Goal: Information Seeking & Learning: Find specific fact

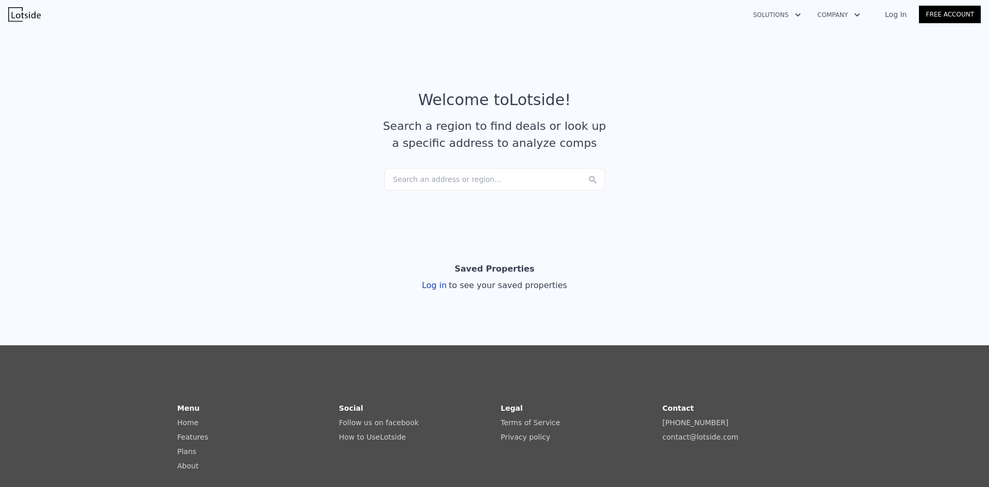
click at [894, 16] on link "Log In" at bounding box center [896, 14] width 46 height 10
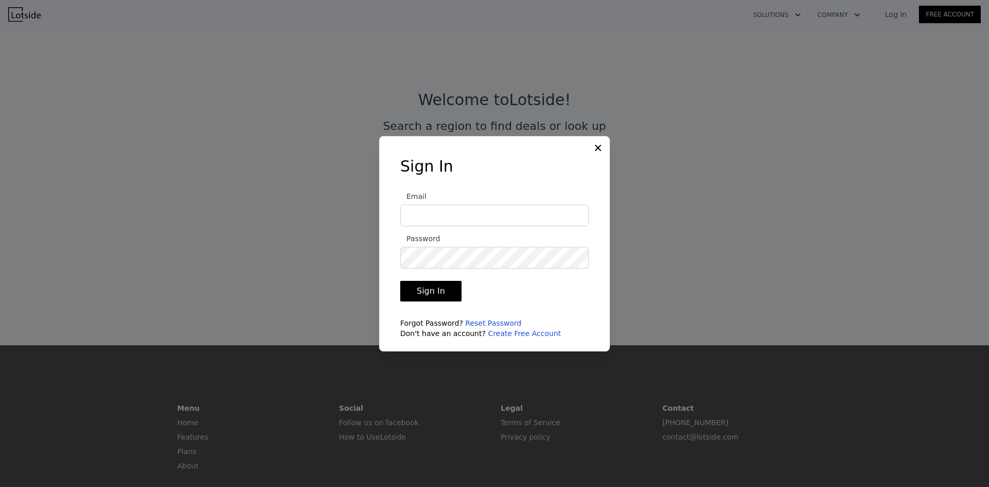
type input "[EMAIL_ADDRESS][DOMAIN_NAME]"
click at [443, 292] on button "Sign In" at bounding box center [430, 291] width 61 height 21
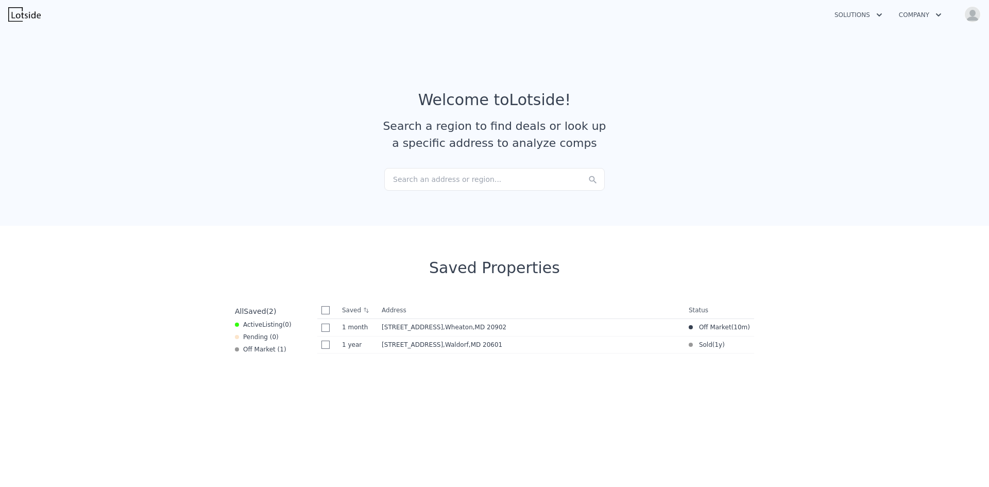
click at [422, 180] on div "Search an address or region..." at bounding box center [494, 179] width 221 height 23
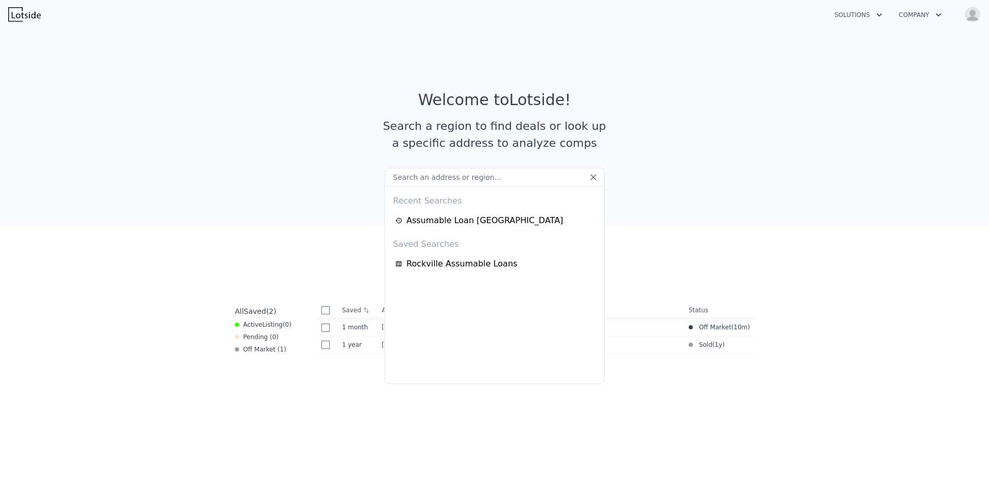
click at [30, 13] on img at bounding box center [24, 14] width 32 height 14
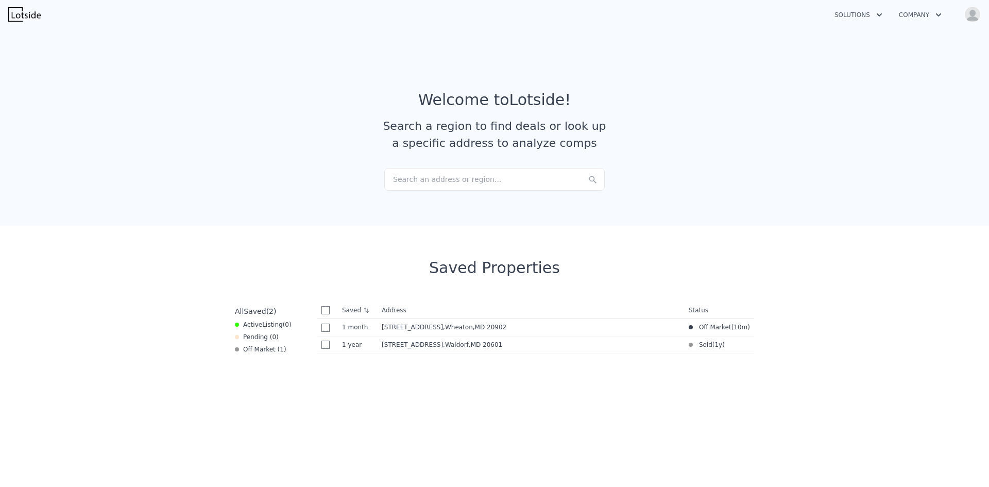
click at [495, 144] on div "Search a region to find deals or look up a specific address to analyze comps" at bounding box center [494, 134] width 231 height 34
click at [436, 173] on div "Search an address or region..." at bounding box center [494, 179] width 221 height 23
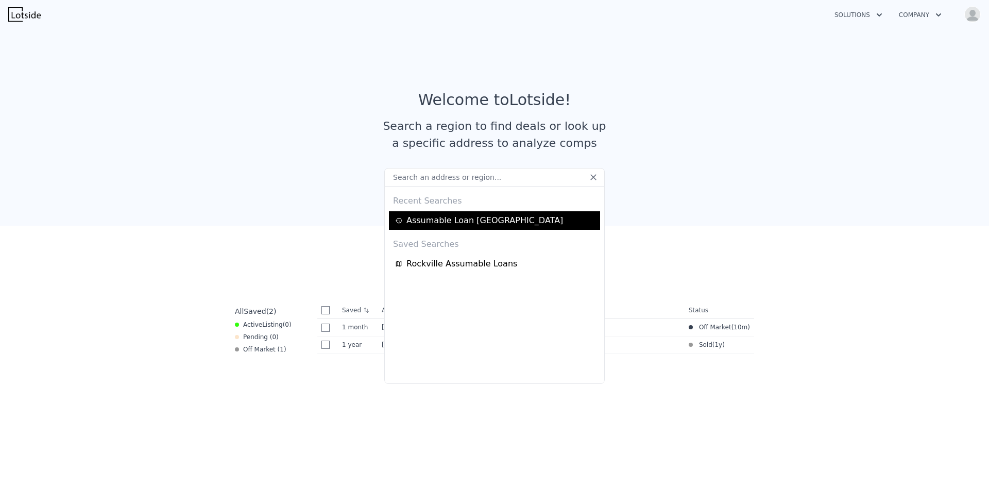
click at [435, 215] on div "Assumable Loan [GEOGRAPHIC_DATA]" at bounding box center [496, 220] width 202 height 12
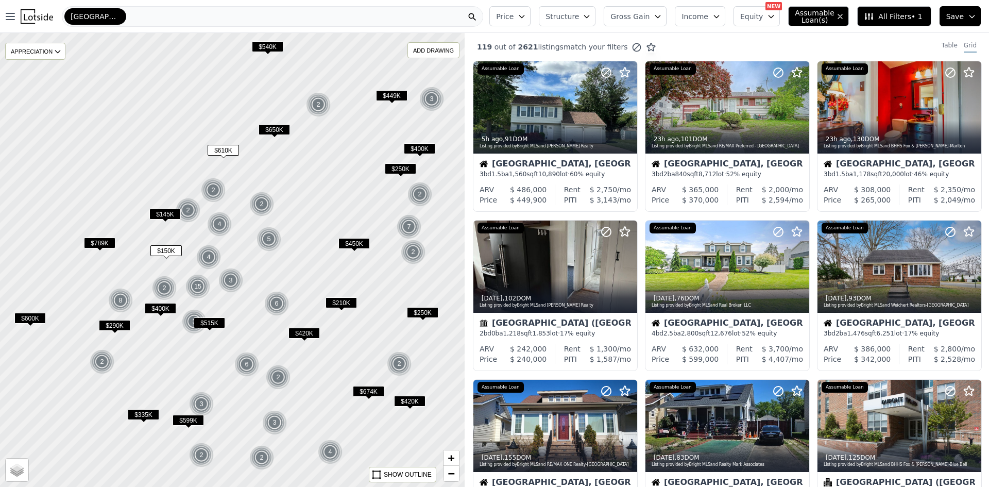
click at [885, 20] on span "All Filters • 1" at bounding box center [893, 16] width 58 height 10
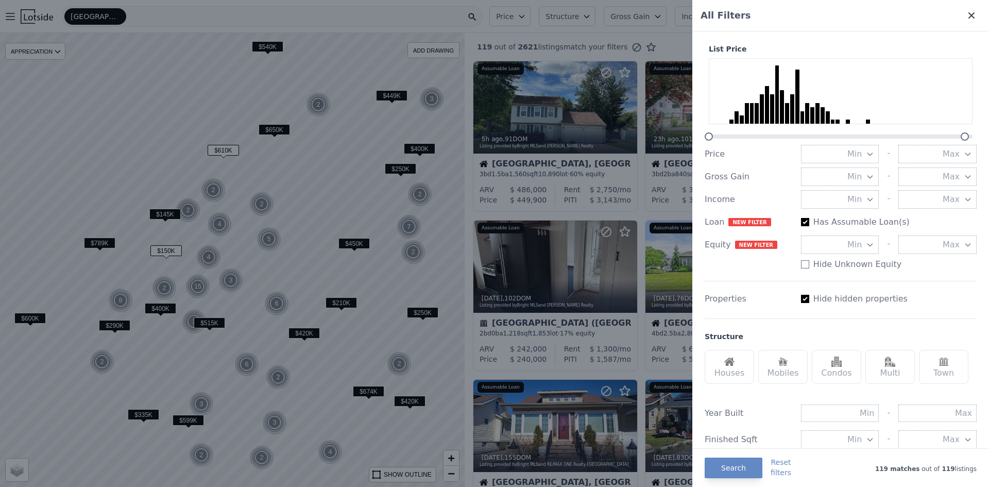
click at [969, 15] on icon at bounding box center [972, 15] width 6 height 6
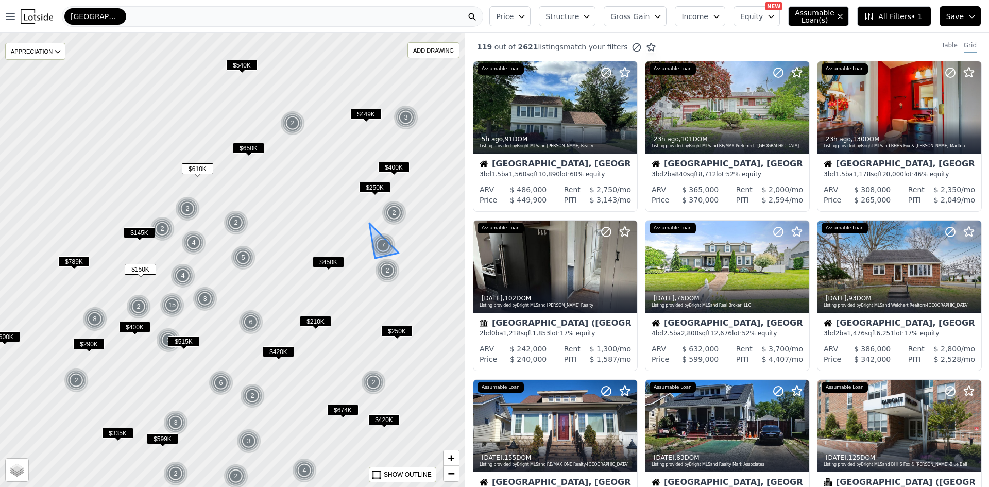
drag, startPoint x: 399, startPoint y: 234, endPoint x: 373, endPoint y: 253, distance: 31.8
click at [373, 253] on img at bounding box center [383, 245] width 25 height 25
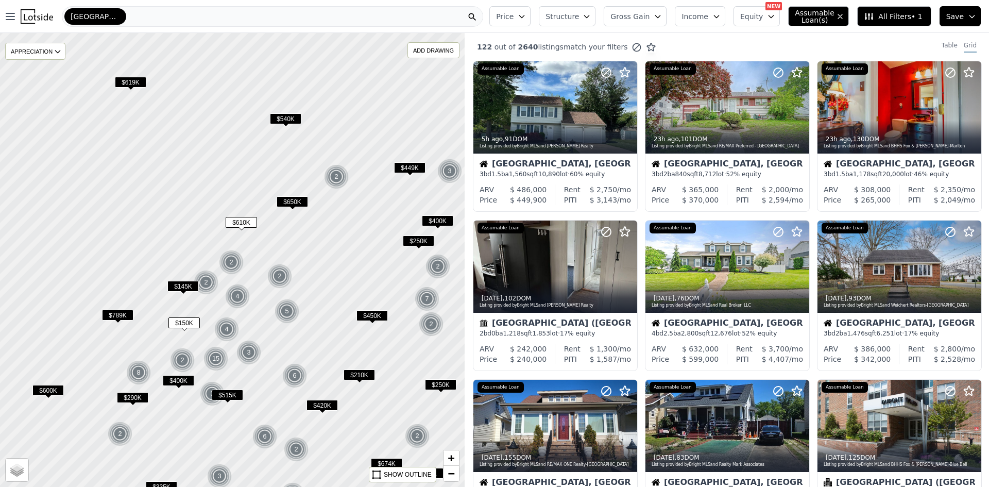
drag, startPoint x: 329, startPoint y: 187, endPoint x: 373, endPoint y: 240, distance: 69.2
click at [373, 240] on div at bounding box center [233, 260] width 558 height 545
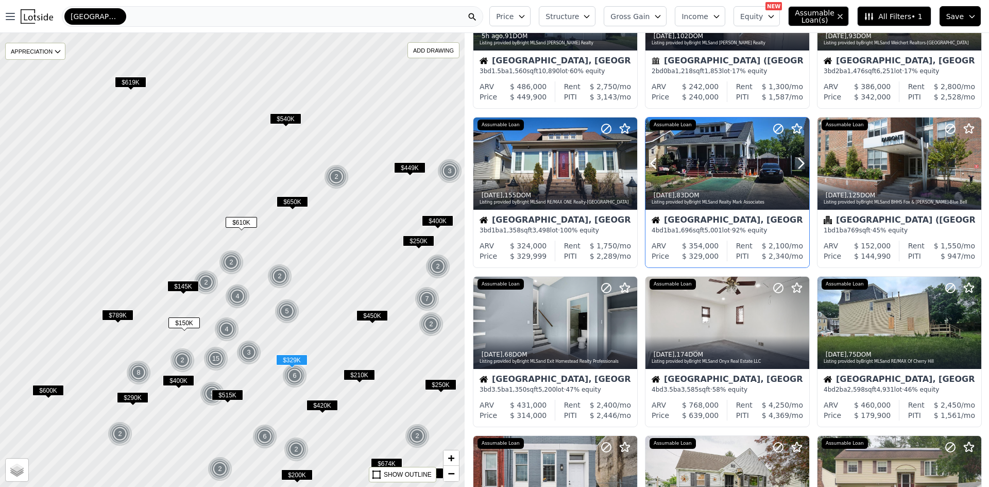
scroll to position [155, 0]
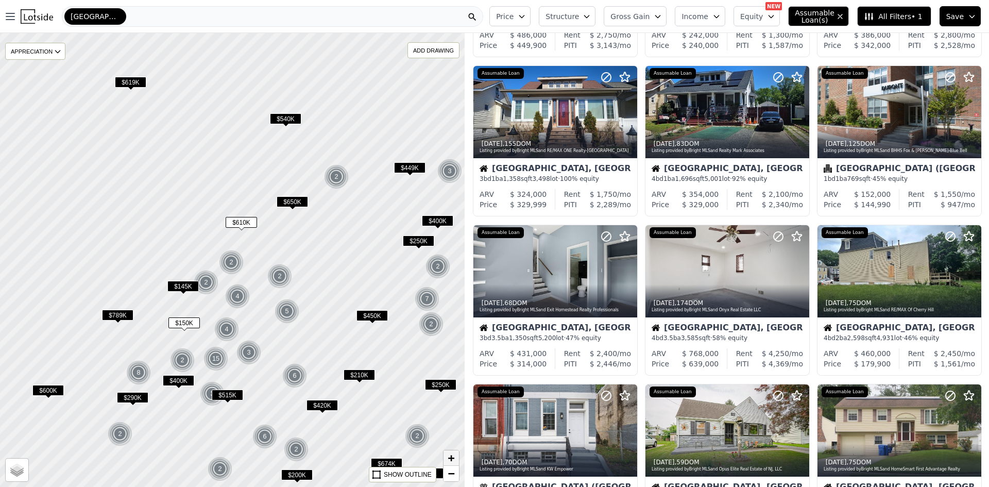
click at [451, 459] on span "+" at bounding box center [451, 457] width 7 height 13
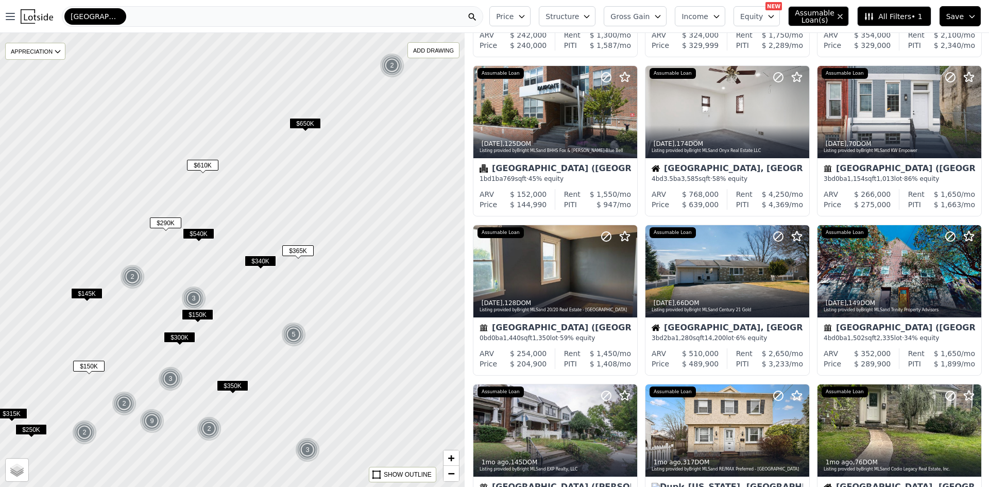
drag, startPoint x: 413, startPoint y: 297, endPoint x: 359, endPoint y: 262, distance: 64.2
click at [359, 262] on div at bounding box center [233, 260] width 558 height 545
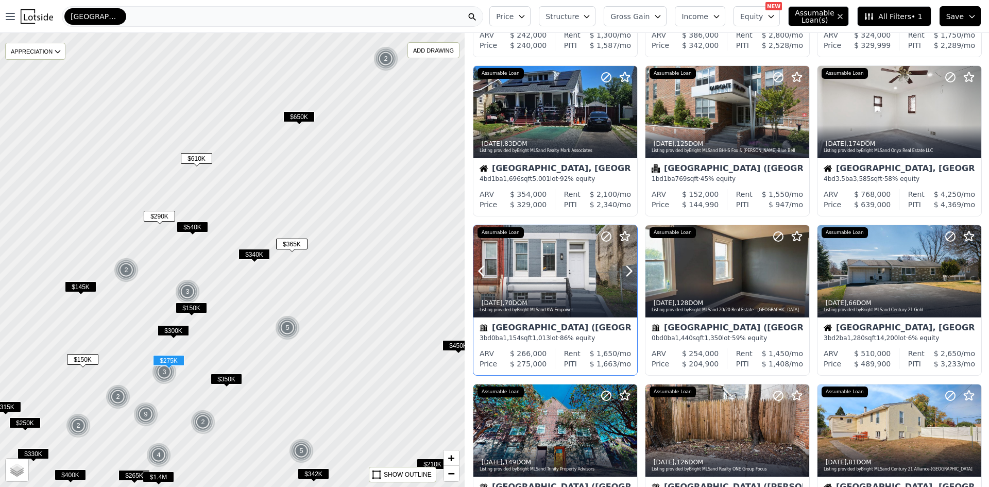
click at [565, 296] on div "[DATE] , 70 DOM Listing provided by Bright MLS and KW Empower" at bounding box center [556, 305] width 164 height 25
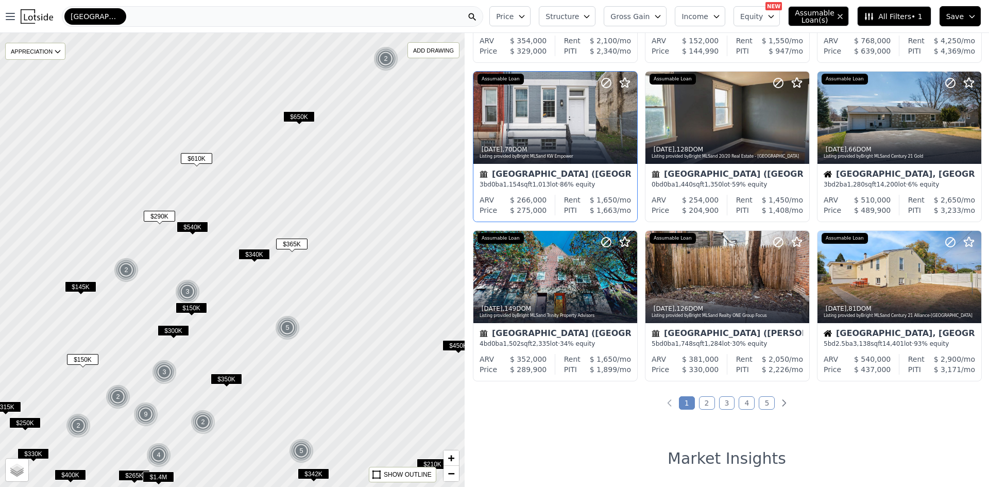
scroll to position [309, 0]
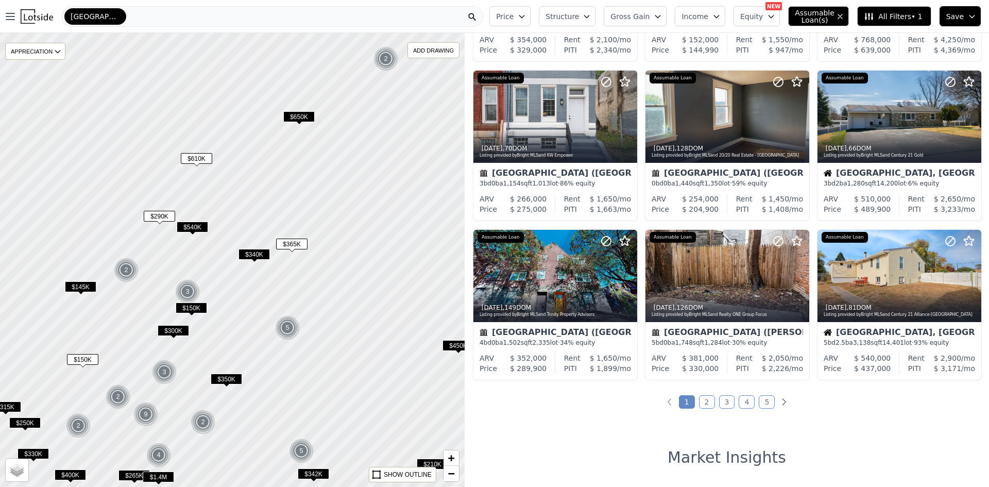
click at [704, 399] on link "2" at bounding box center [707, 401] width 16 height 13
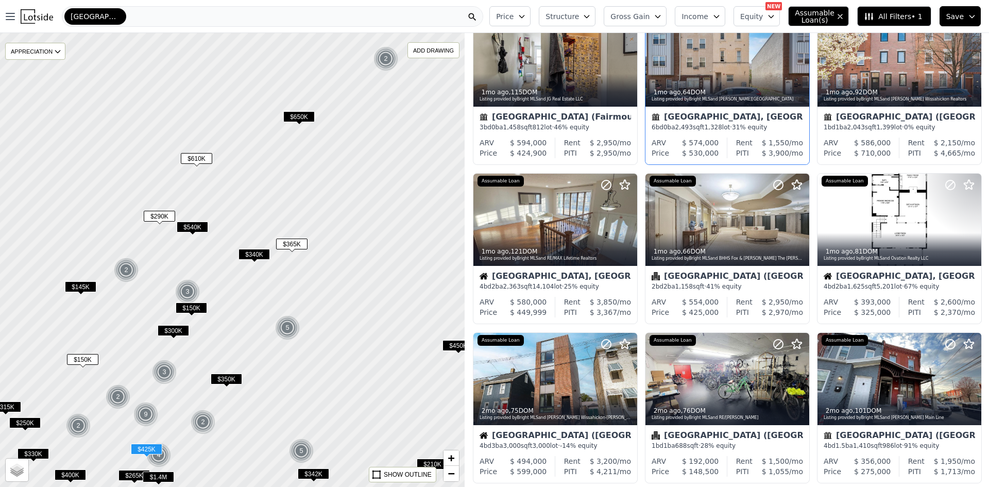
scroll to position [464, 0]
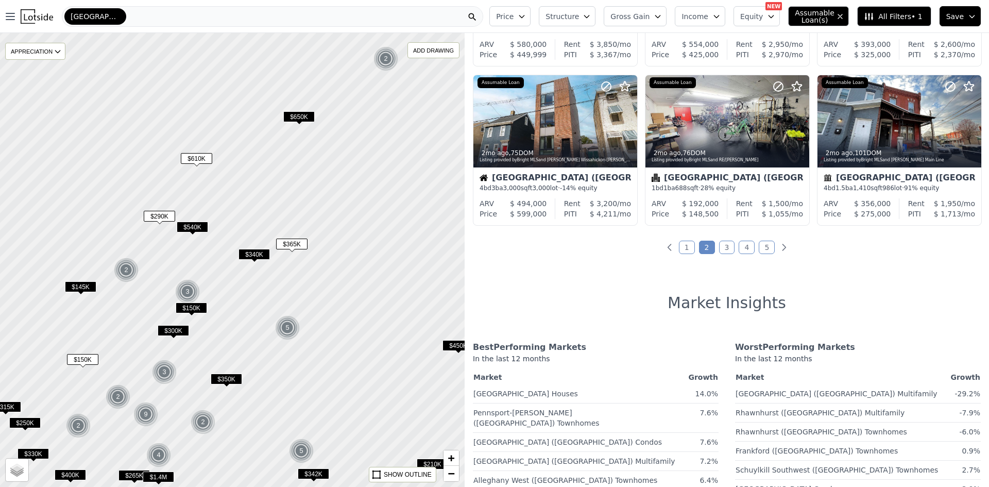
click at [724, 249] on link "3" at bounding box center [727, 247] width 16 height 13
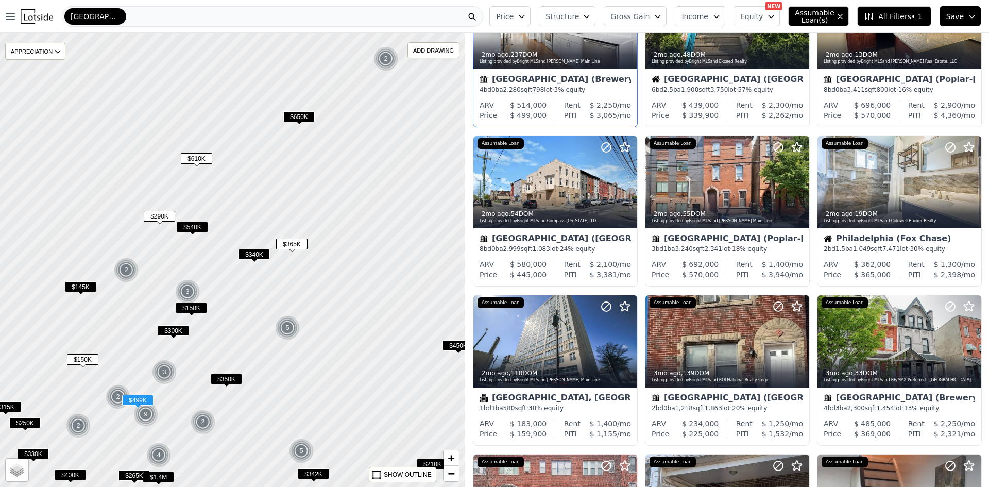
scroll to position [103, 0]
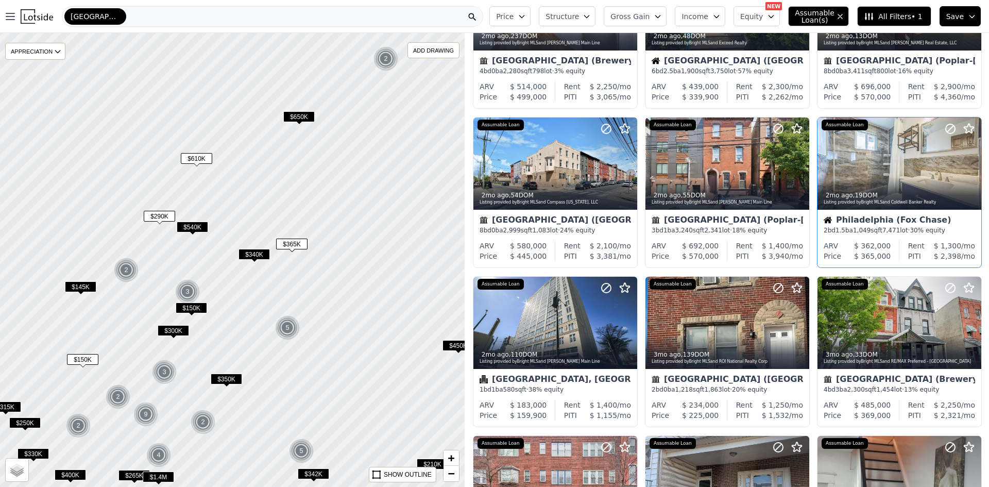
click at [886, 227] on span "7,471" at bounding box center [892, 230] width 18 height 7
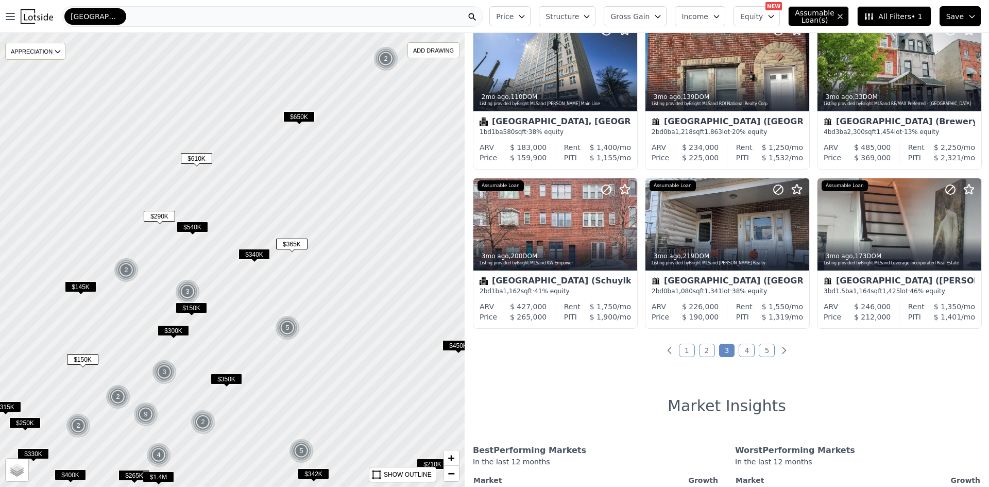
click at [597, 28] on div "Price Structure Gross Gain Income Equity NEW Assumable Loan(s) All Filters • 1 …" at bounding box center [737, 16] width 504 height 33
click at [591, 20] on icon "button" at bounding box center [587, 16] width 8 height 8
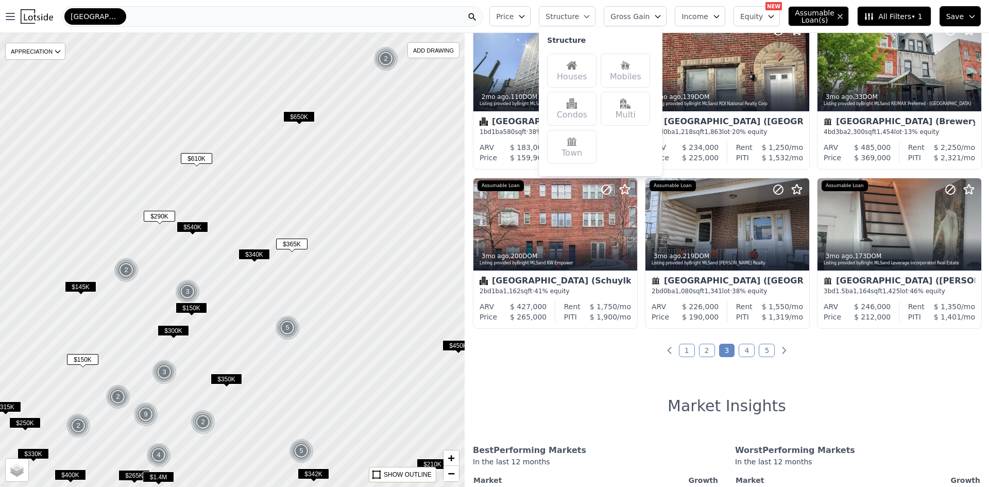
click at [594, 70] on div "Houses" at bounding box center [571, 71] width 49 height 34
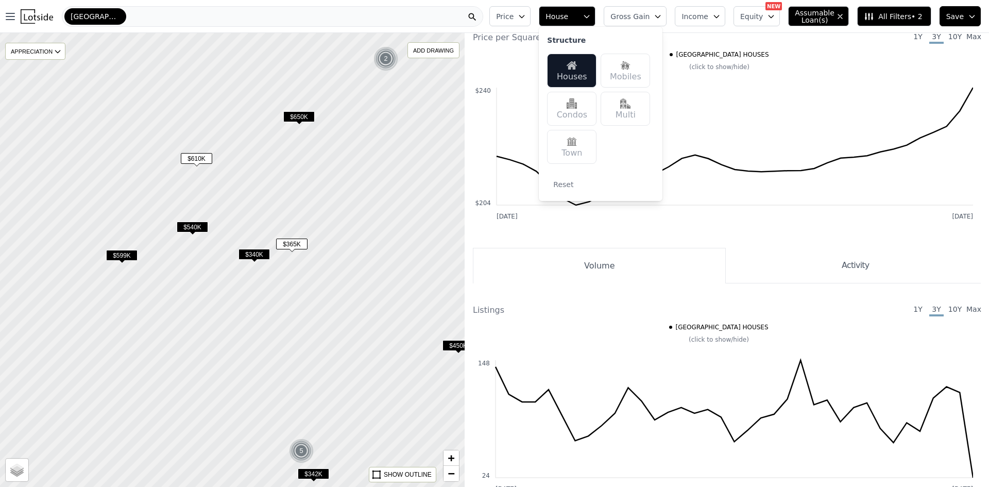
click at [592, 76] on div "Houses" at bounding box center [571, 71] width 49 height 34
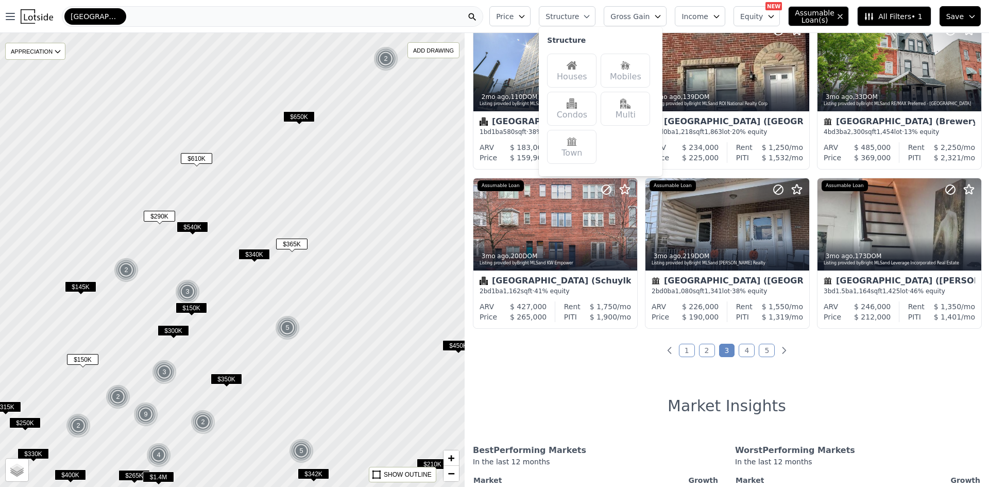
click at [96, 16] on span "[GEOGRAPHIC_DATA]" at bounding box center [95, 16] width 49 height 10
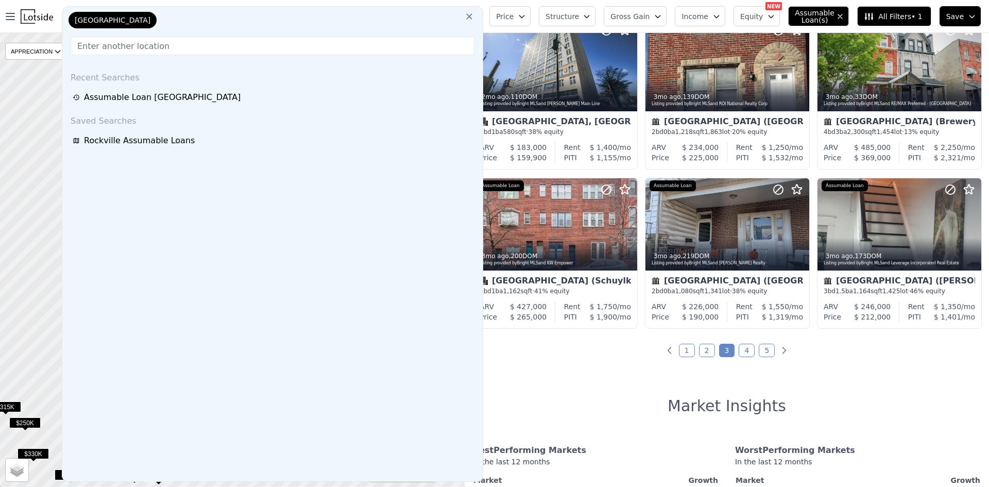
click at [475, 18] on icon at bounding box center [469, 16] width 10 height 10
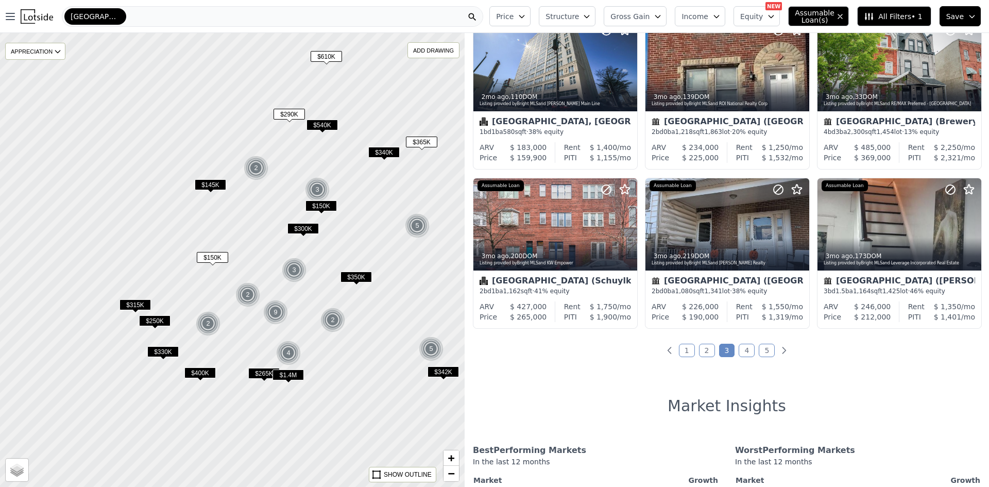
drag, startPoint x: 233, startPoint y: 227, endPoint x: 403, endPoint y: 73, distance: 229.8
click at [402, 73] on div at bounding box center [233, 260] width 558 height 545
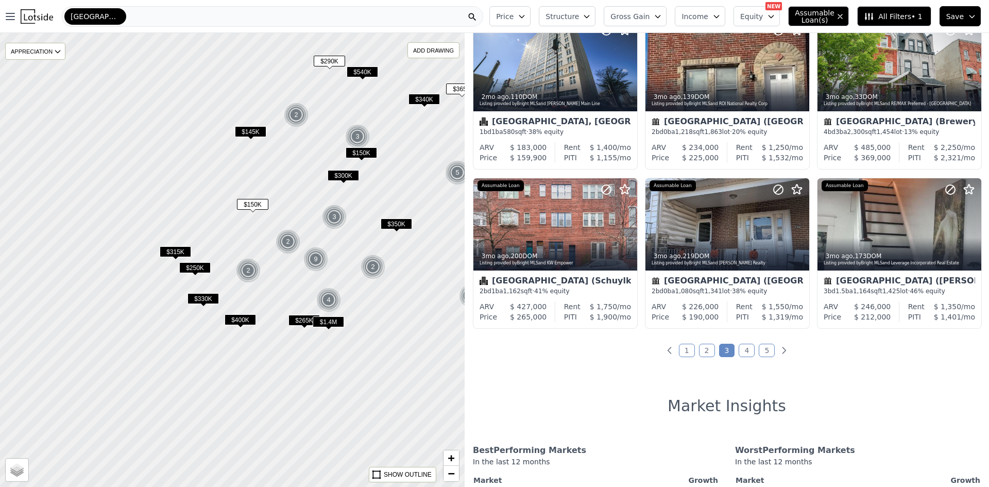
drag, startPoint x: 220, startPoint y: 274, endPoint x: 359, endPoint y: 124, distance: 204.9
click at [354, 130] on div at bounding box center [233, 260] width 558 height 545
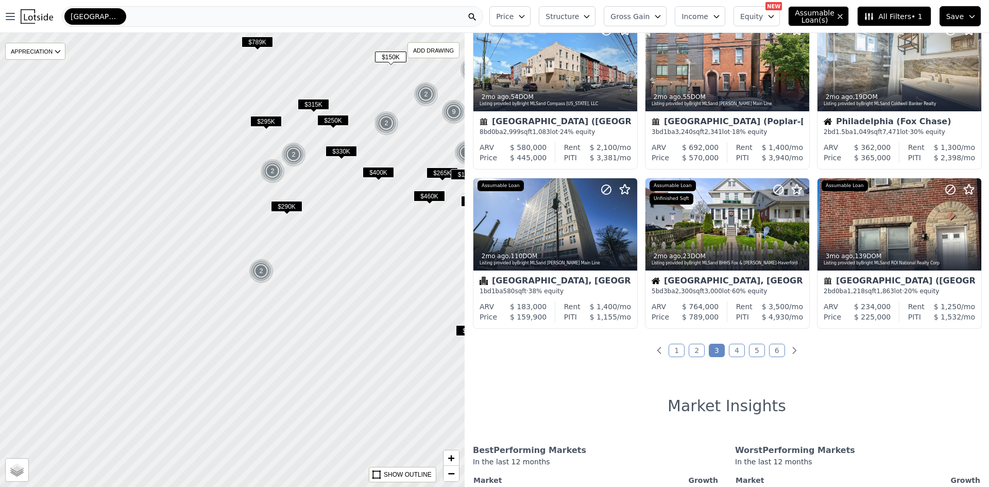
drag, startPoint x: 218, startPoint y: 239, endPoint x: 419, endPoint y: 150, distance: 219.7
click at [410, 163] on div at bounding box center [233, 260] width 558 height 545
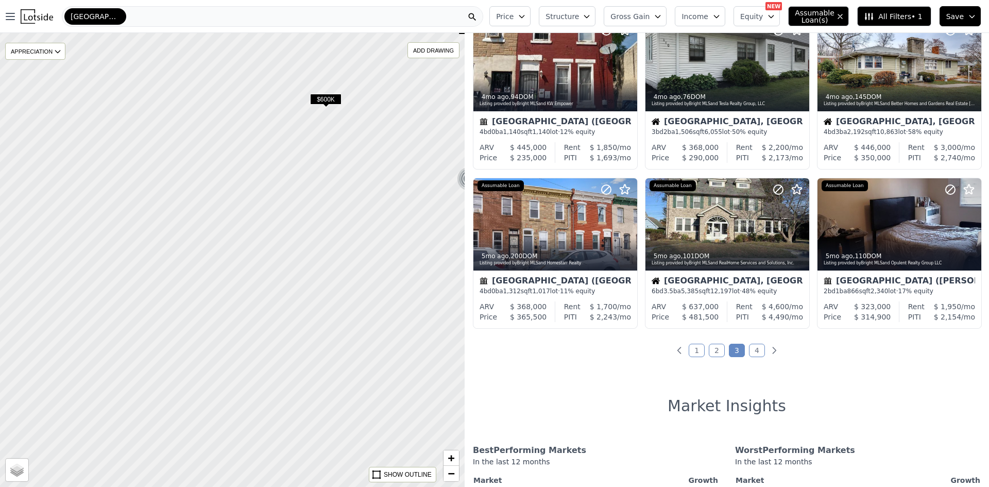
drag, startPoint x: 230, startPoint y: 264, endPoint x: 425, endPoint y: 100, distance: 253.8
click at [415, 112] on div at bounding box center [233, 260] width 558 height 545
drag, startPoint x: 229, startPoint y: 282, endPoint x: 369, endPoint y: 125, distance: 210.9
click at [365, 130] on div at bounding box center [233, 260] width 558 height 545
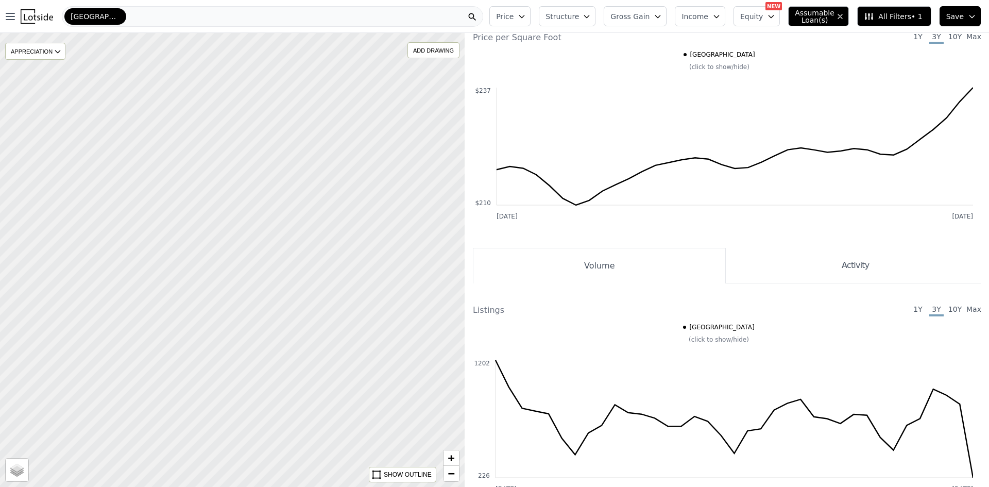
drag, startPoint x: 165, startPoint y: 277, endPoint x: 354, endPoint y: 171, distance: 215.7
click at [334, 180] on div at bounding box center [233, 260] width 558 height 545
drag, startPoint x: 176, startPoint y: 256, endPoint x: 236, endPoint y: 339, distance: 102.7
click at [236, 339] on div at bounding box center [233, 260] width 558 height 545
drag, startPoint x: 327, startPoint y: 197, endPoint x: 294, endPoint y: 253, distance: 64.7
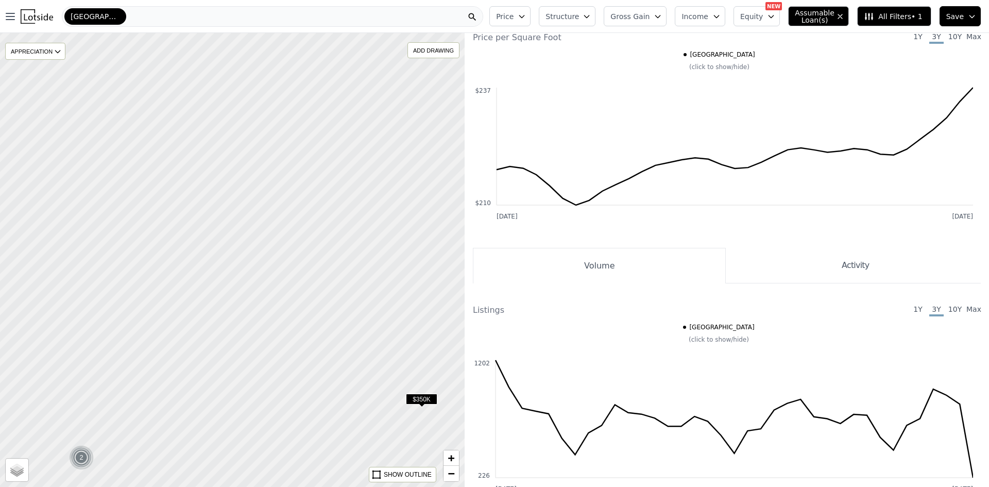
click at [294, 253] on div at bounding box center [233, 260] width 558 height 545
drag, startPoint x: 412, startPoint y: 299, endPoint x: 376, endPoint y: 206, distance: 100.0
click at [376, 206] on div at bounding box center [233, 260] width 558 height 545
click at [393, 306] on span "$350K" at bounding box center [385, 305] width 31 height 11
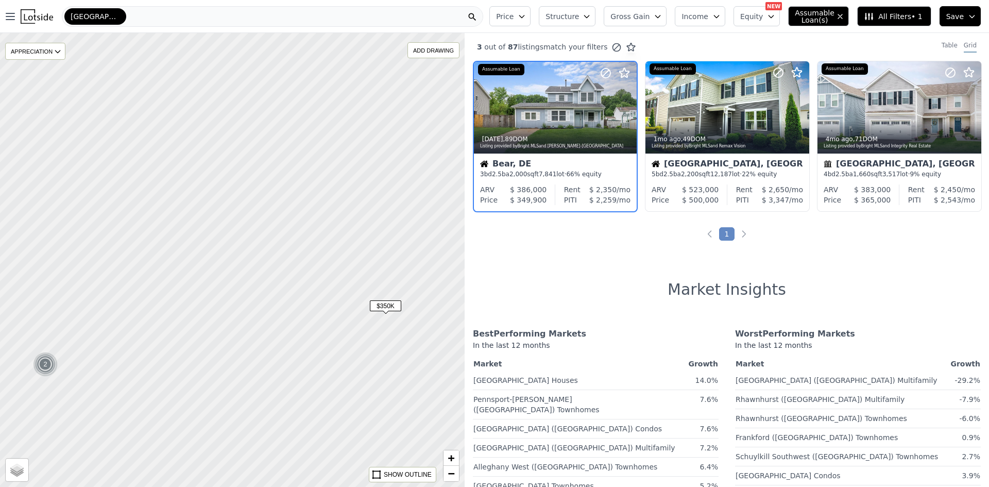
click at [568, 169] on div "Bear, DE" at bounding box center [555, 165] width 150 height 10
drag, startPoint x: 307, startPoint y: 245, endPoint x: 483, endPoint y: 128, distance: 211.8
click at [483, 128] on div "$350K 2 $350K APPRECIATION None 3M 1Y 3Y ADD DRAWING REMOVE ALL DRAWINGS Street…" at bounding box center [494, 276] width 989 height 487
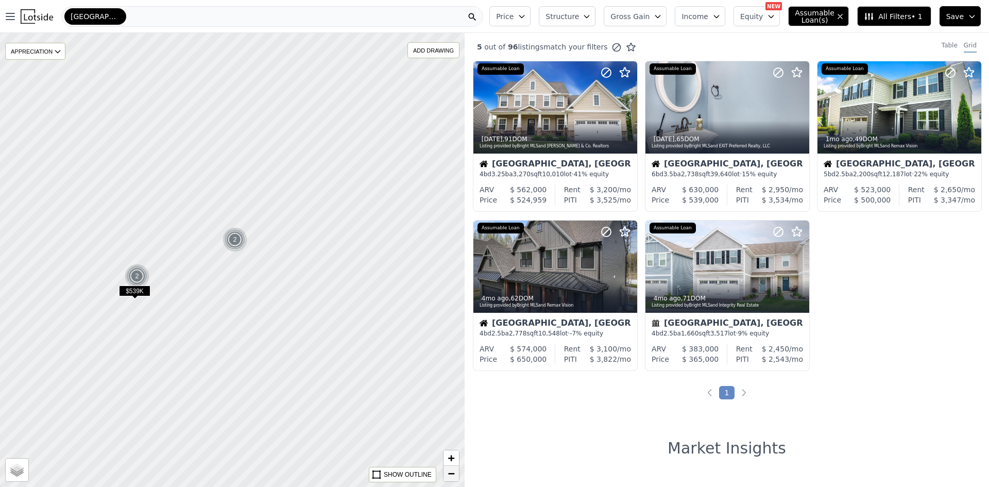
click at [456, 474] on link "−" at bounding box center [451, 473] width 15 height 15
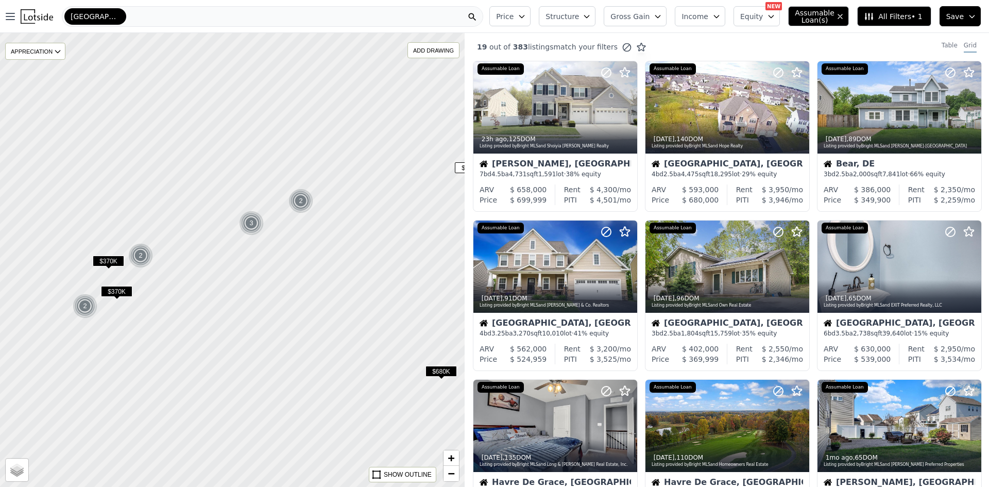
drag, startPoint x: 239, startPoint y: 302, endPoint x: 366, endPoint y: 230, distance: 146.3
click at [341, 237] on div at bounding box center [234, 259] width 558 height 545
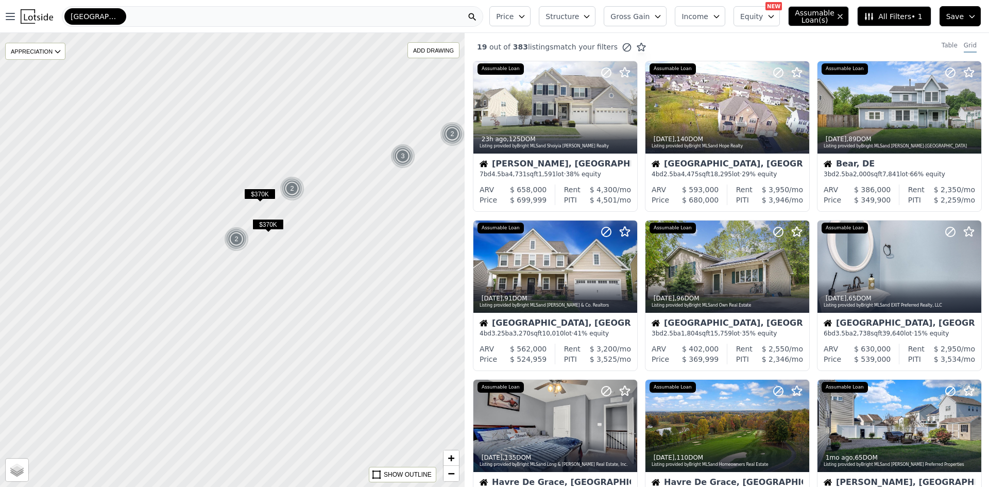
drag, startPoint x: 273, startPoint y: 273, endPoint x: 307, endPoint y: 229, distance: 55.1
click at [313, 236] on div at bounding box center [275, 242] width 558 height 545
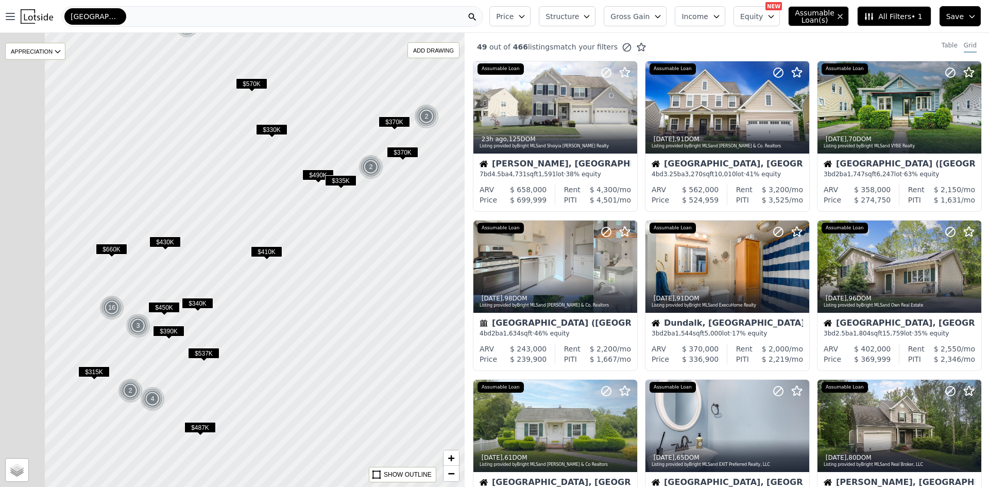
drag, startPoint x: 131, startPoint y: 313, endPoint x: 344, endPoint y: 215, distance: 234.7
click at [334, 224] on div at bounding box center [324, 225] width 558 height 545
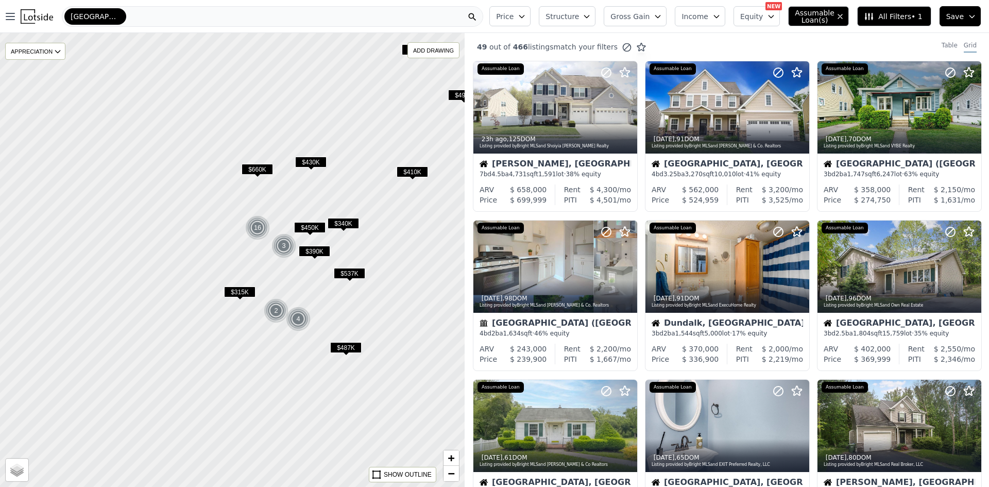
drag, startPoint x: 231, startPoint y: 311, endPoint x: 329, endPoint y: 211, distance: 139.6
click at [321, 219] on div at bounding box center [233, 260] width 558 height 545
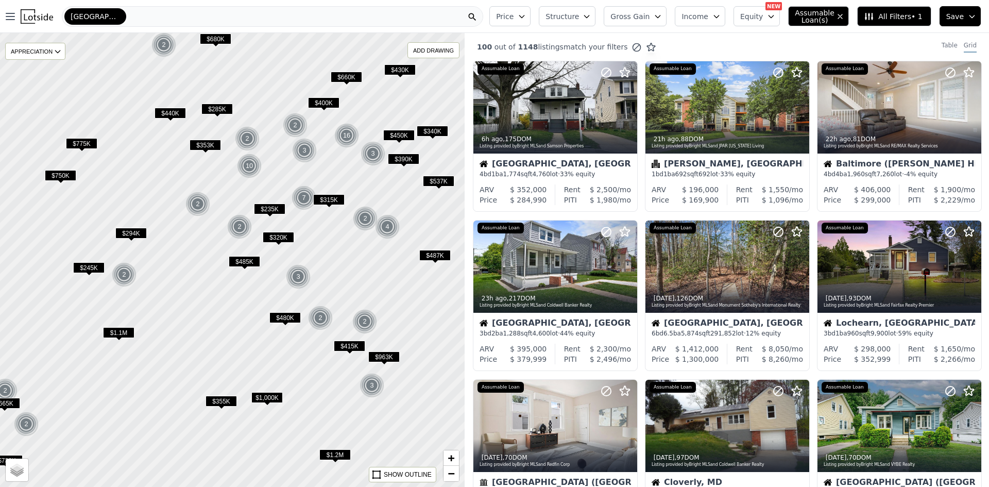
click at [126, 14] on div "[GEOGRAPHIC_DATA]" at bounding box center [273, 16] width 422 height 21
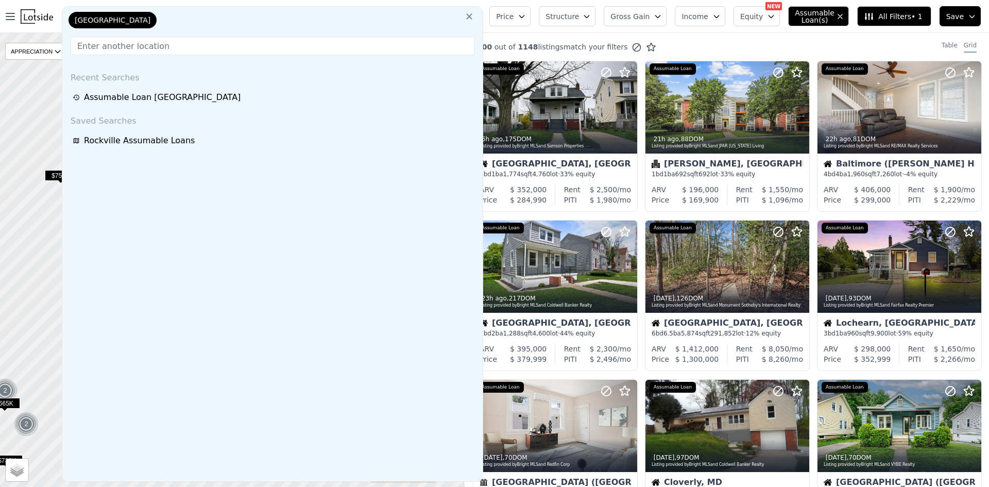
click at [475, 18] on icon at bounding box center [469, 16] width 10 height 10
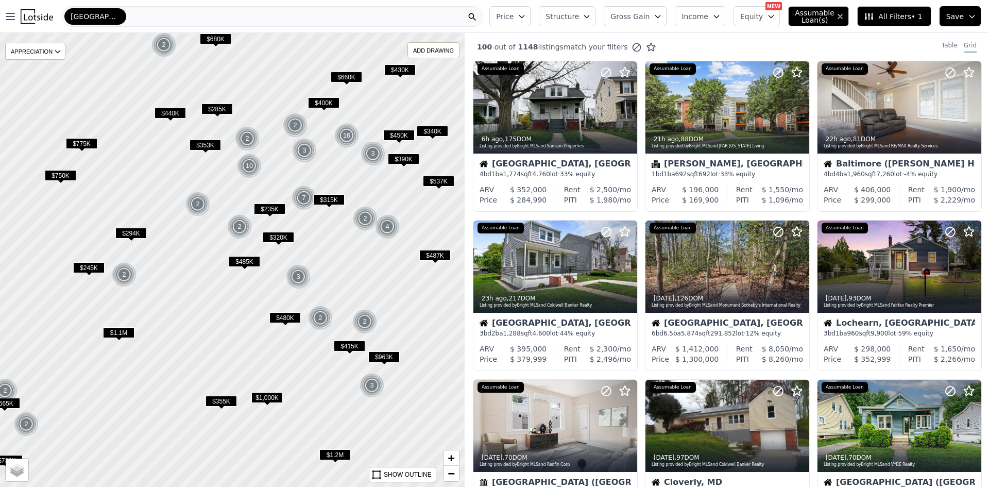
click at [237, 21] on div "[GEOGRAPHIC_DATA]" at bounding box center [273, 16] width 422 height 21
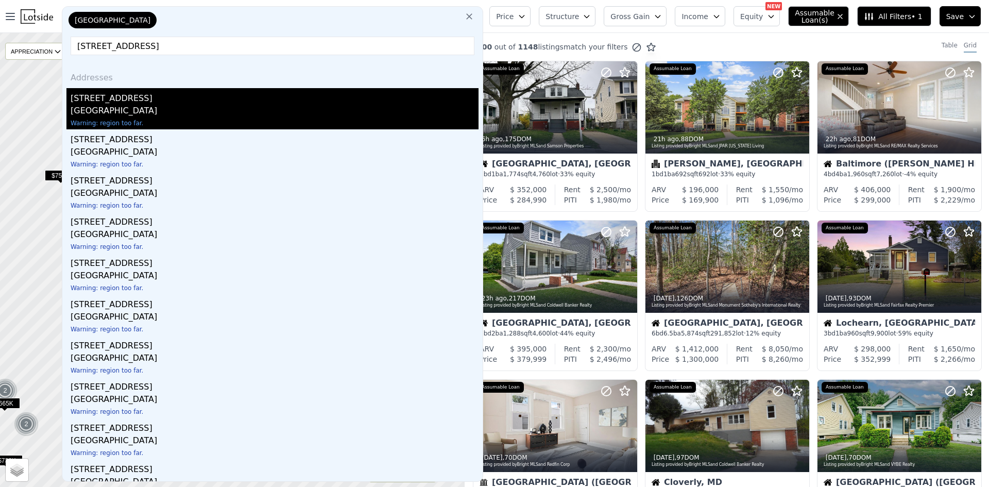
type input "[STREET_ADDRESS]"
click at [186, 105] on div "[GEOGRAPHIC_DATA]" at bounding box center [275, 112] width 408 height 14
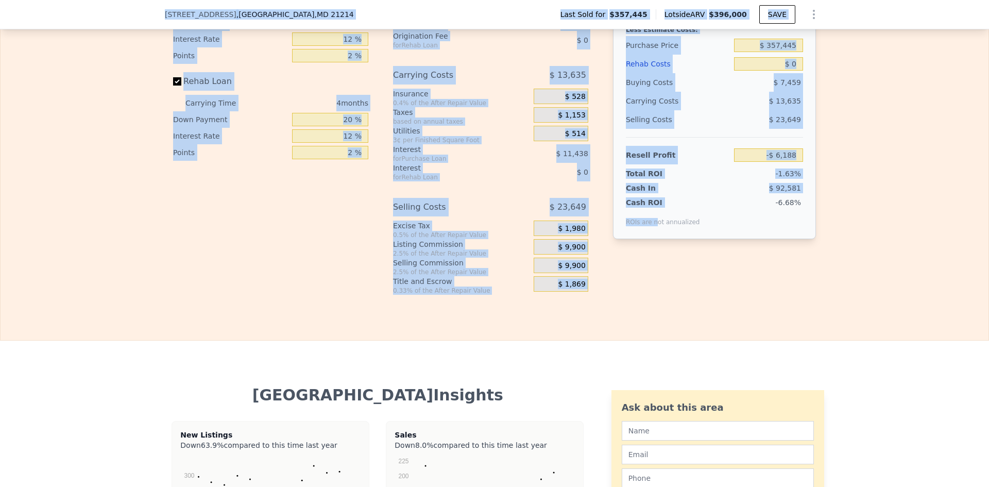
scroll to position [1598, 0]
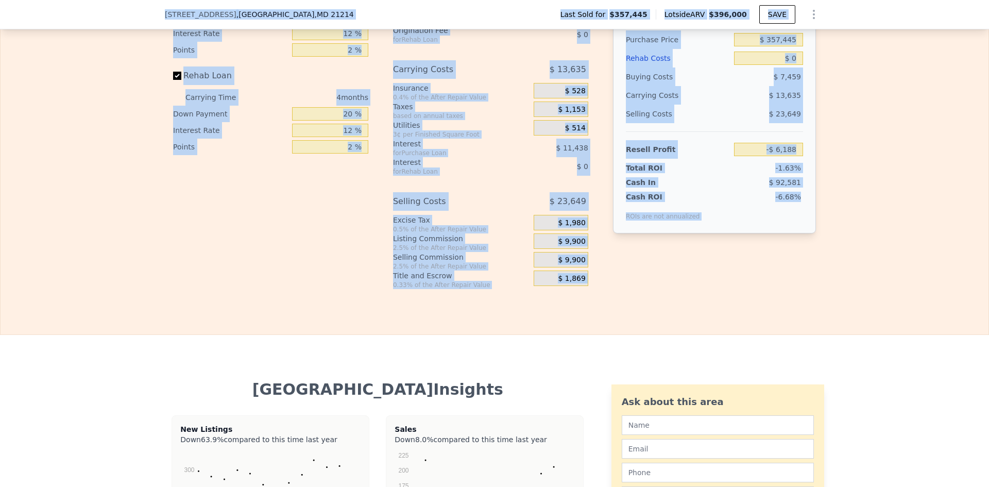
drag, startPoint x: 161, startPoint y: 39, endPoint x: 827, endPoint y: 321, distance: 722.5
copy div "0797 Loremips Do , Sitametco , AD 38835 Elit Sedd eiu $337,453 Tempori UTL $692…"
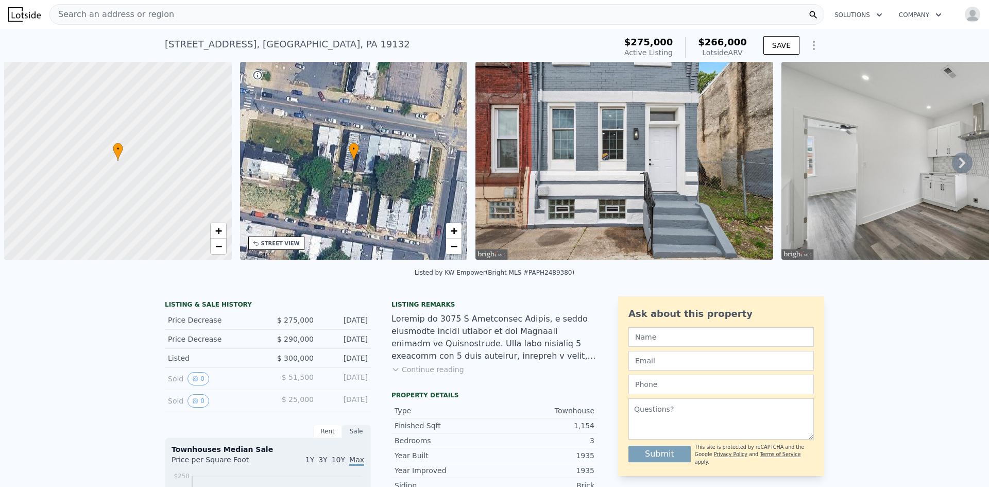
scroll to position [0, 4]
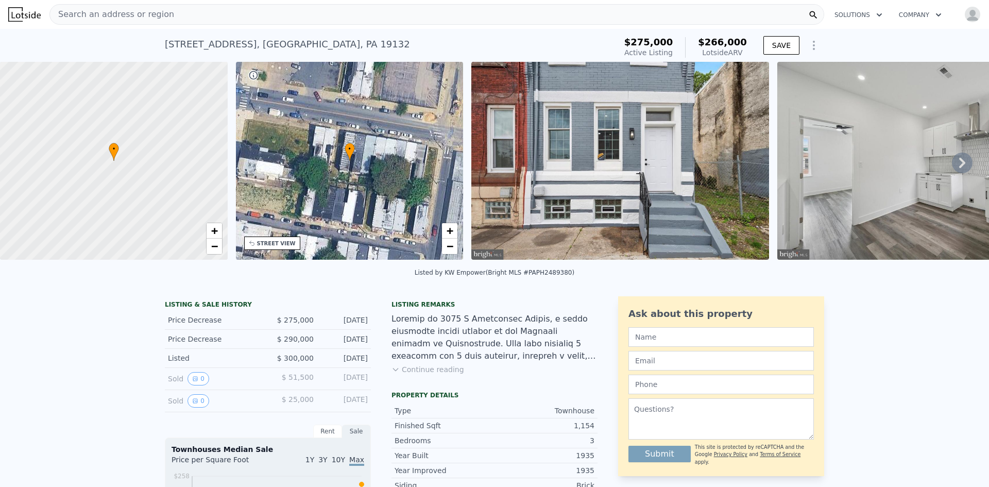
click at [960, 168] on icon at bounding box center [963, 163] width 6 height 10
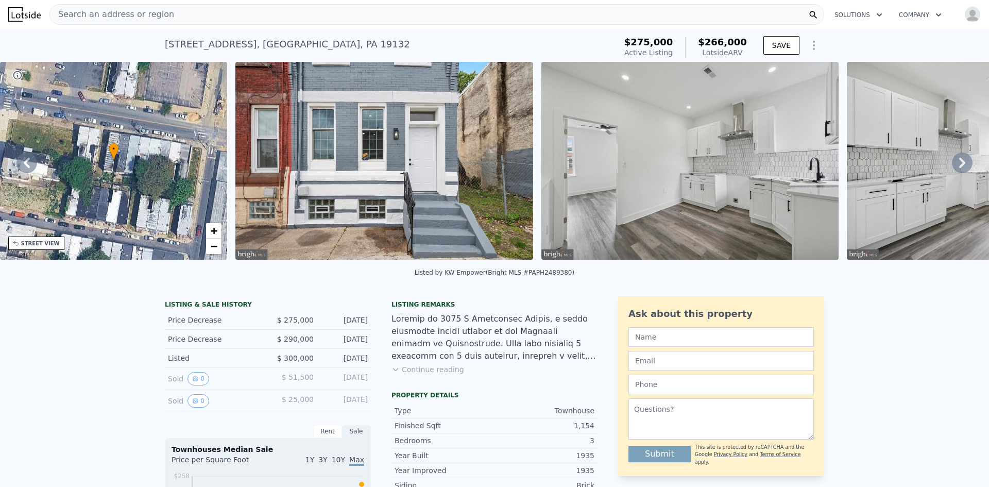
click at [960, 168] on icon at bounding box center [963, 163] width 6 height 10
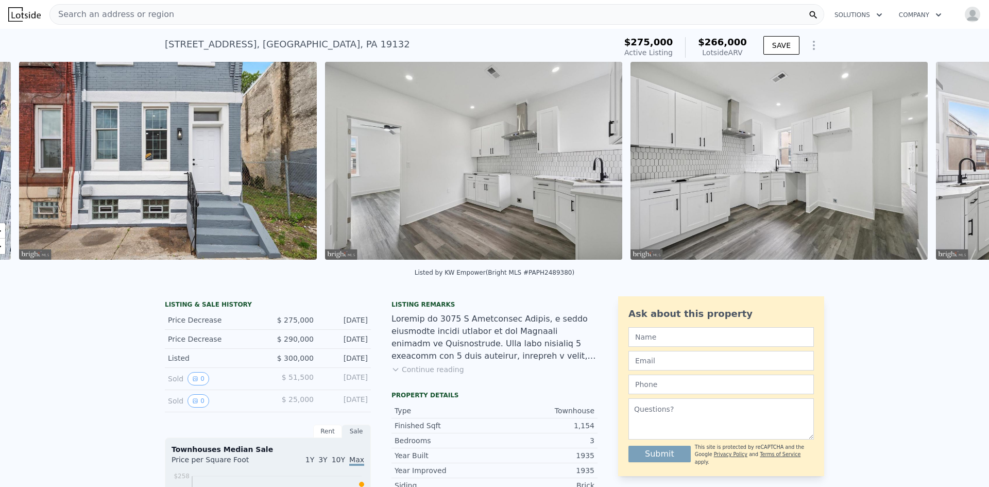
scroll to position [0, 472]
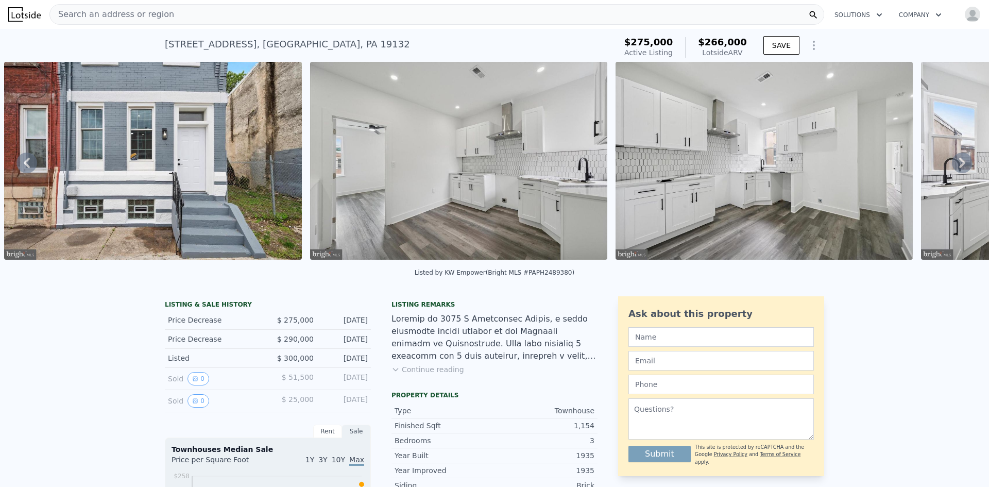
click at [394, 371] on icon at bounding box center [395, 369] width 5 height 3
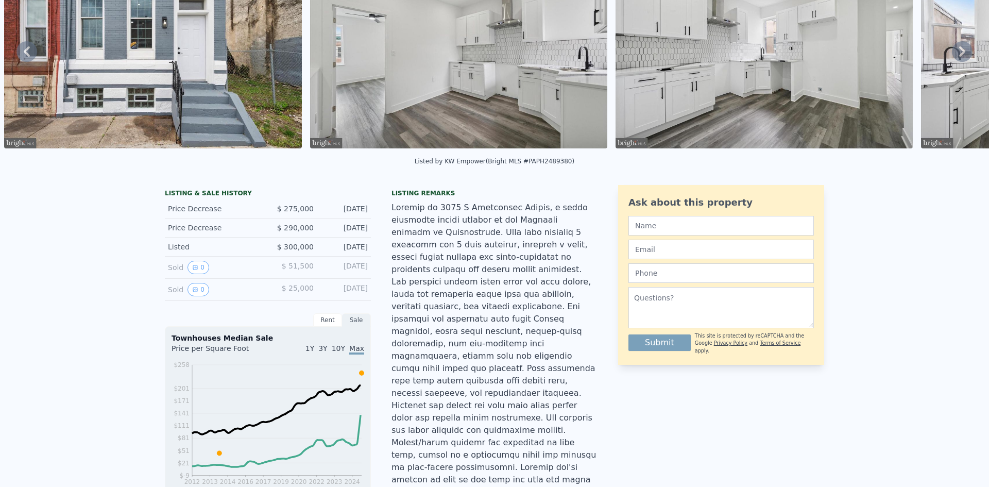
scroll to position [4, 0]
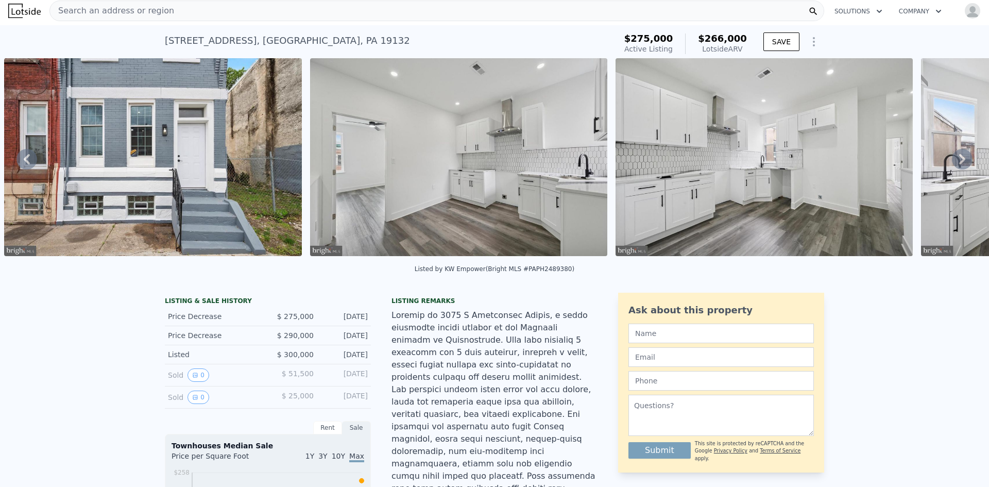
click at [952, 163] on icon at bounding box center [962, 159] width 21 height 21
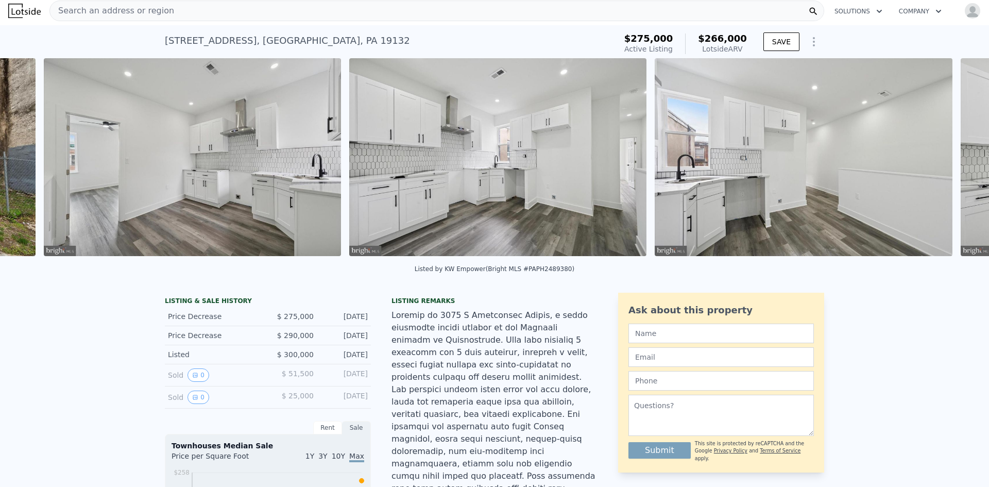
scroll to position [0, 778]
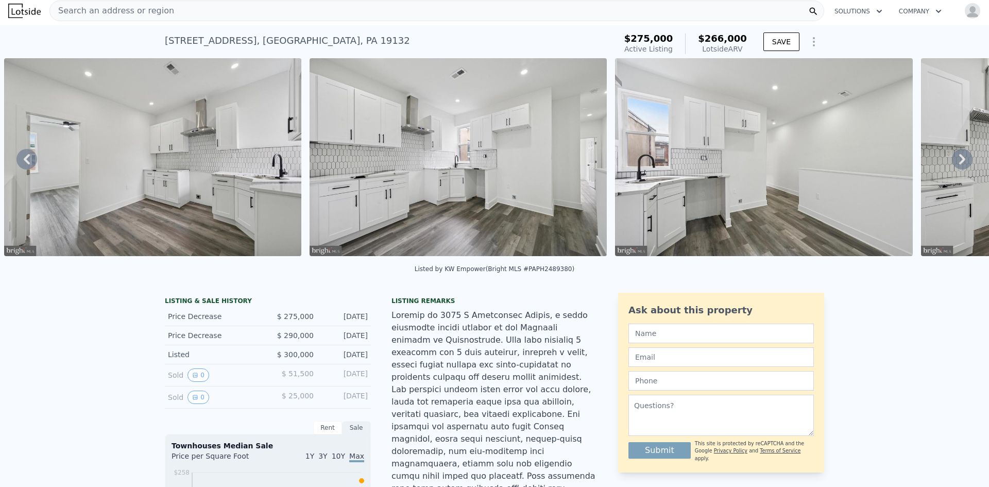
click at [952, 163] on icon at bounding box center [962, 159] width 21 height 21
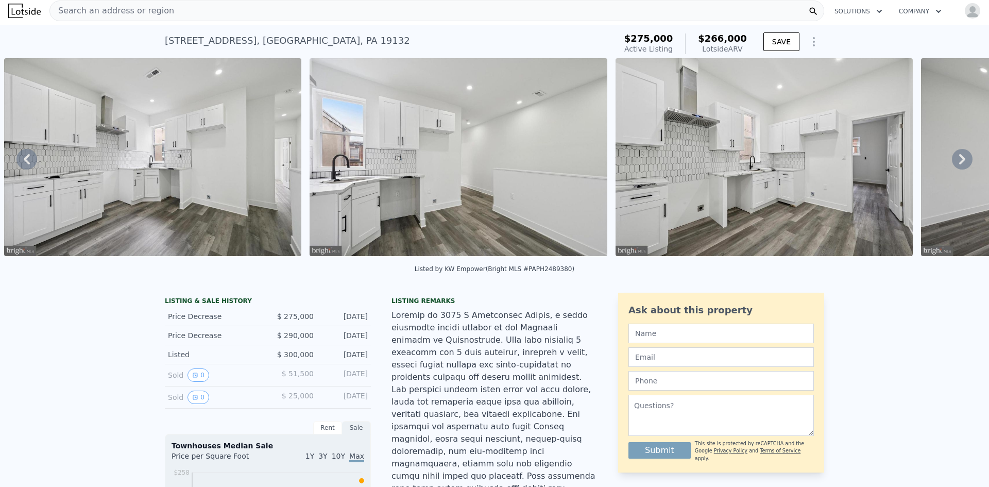
click at [952, 163] on icon at bounding box center [962, 159] width 21 height 21
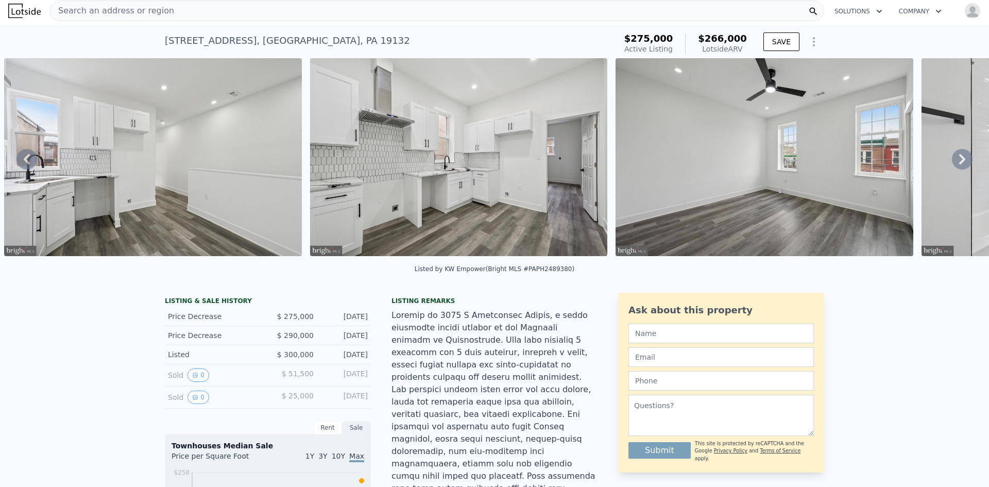
click at [952, 163] on icon at bounding box center [962, 159] width 21 height 21
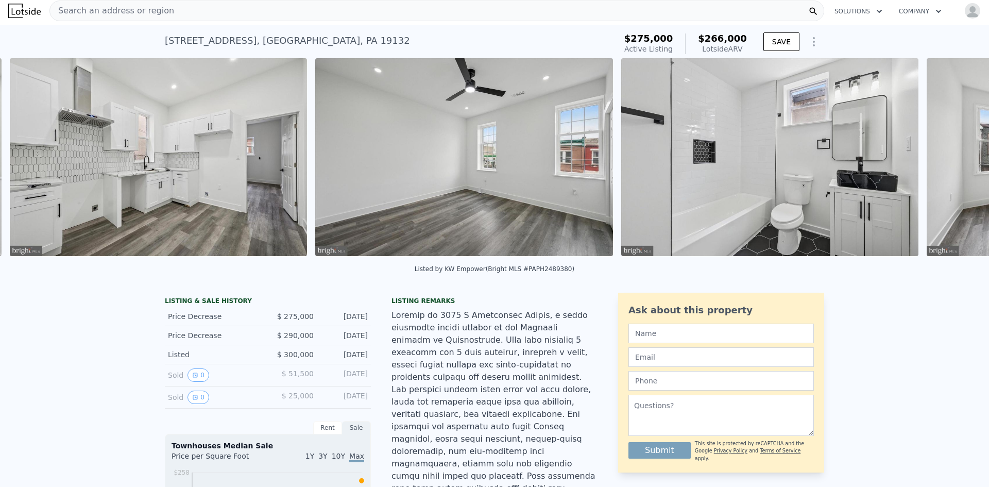
scroll to position [0, 1695]
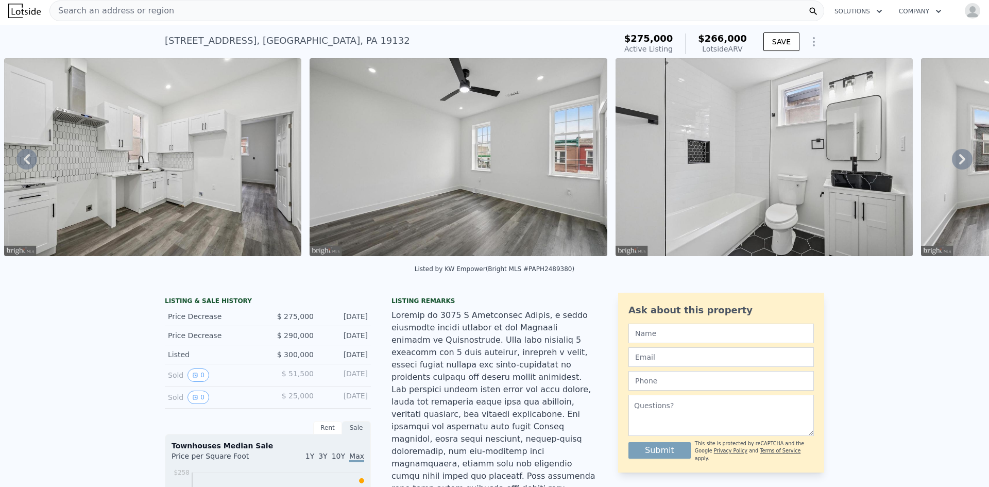
click at [952, 163] on icon at bounding box center [962, 159] width 21 height 21
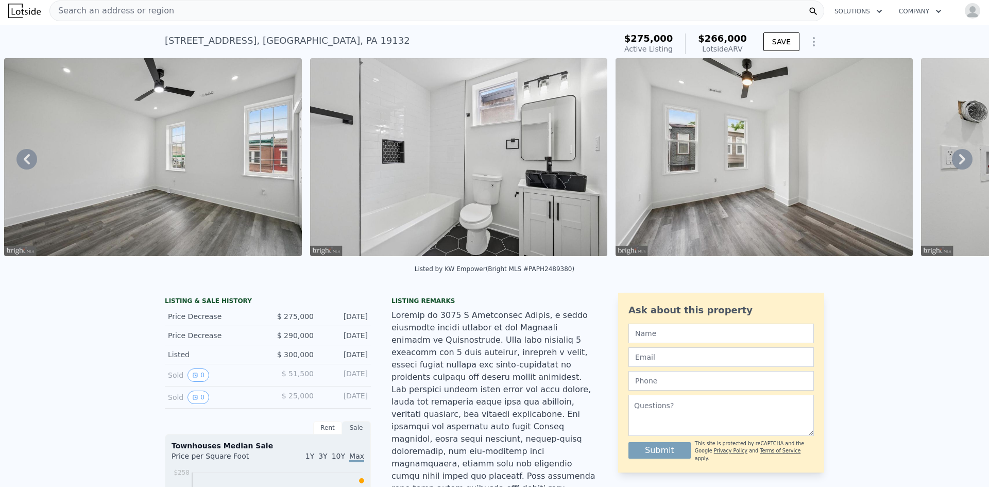
click at [952, 163] on icon at bounding box center [962, 159] width 21 height 21
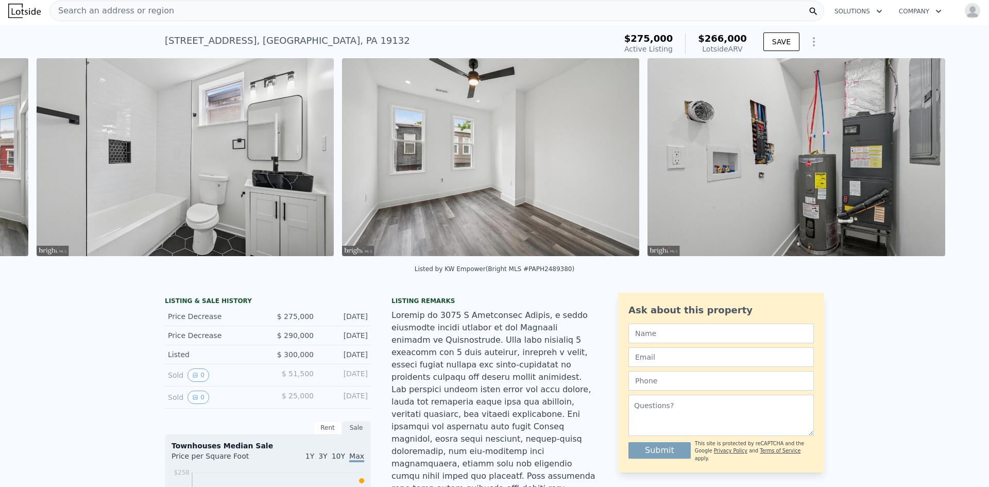
scroll to position [0, 2307]
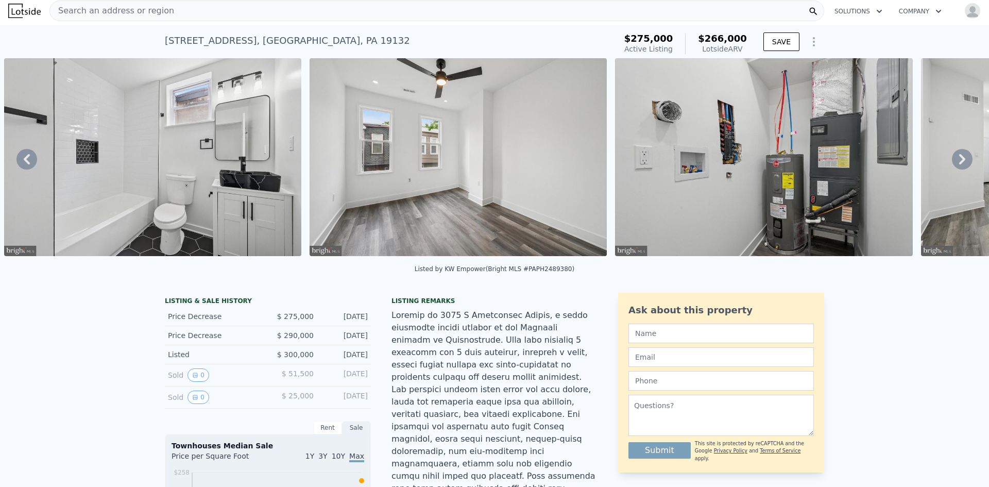
click at [952, 163] on icon at bounding box center [962, 159] width 21 height 21
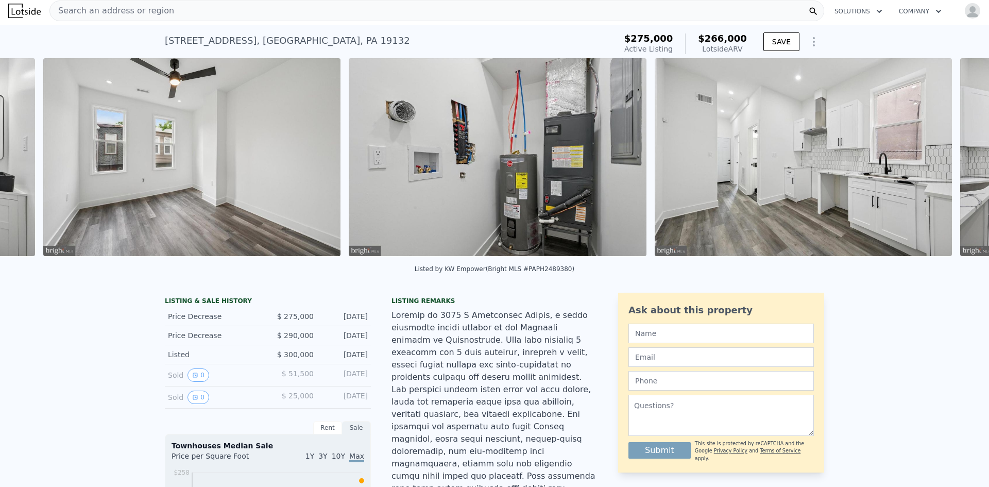
scroll to position [0, 2612]
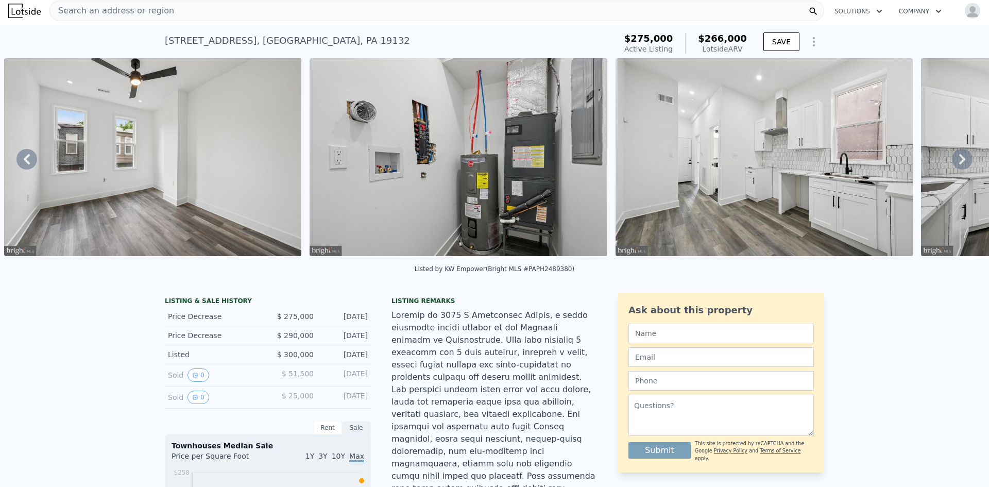
click at [952, 163] on icon at bounding box center [962, 159] width 21 height 21
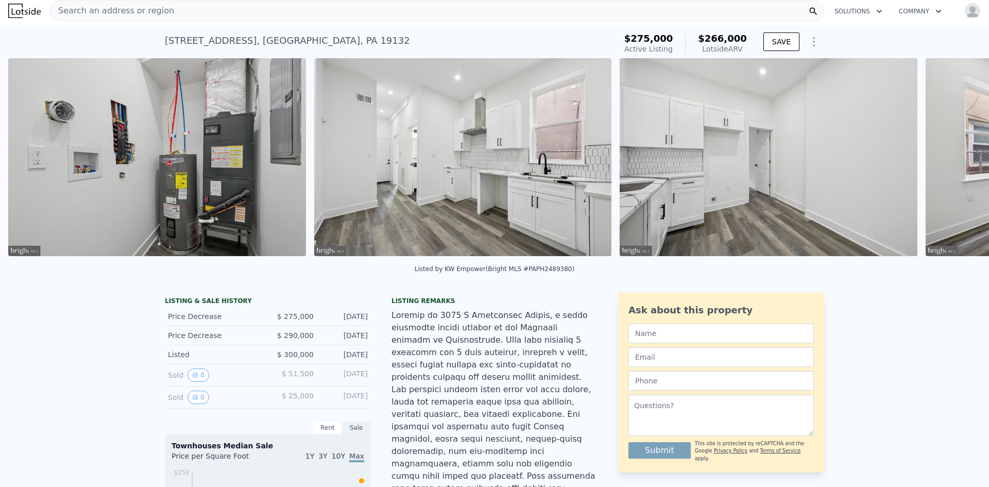
scroll to position [0, 2918]
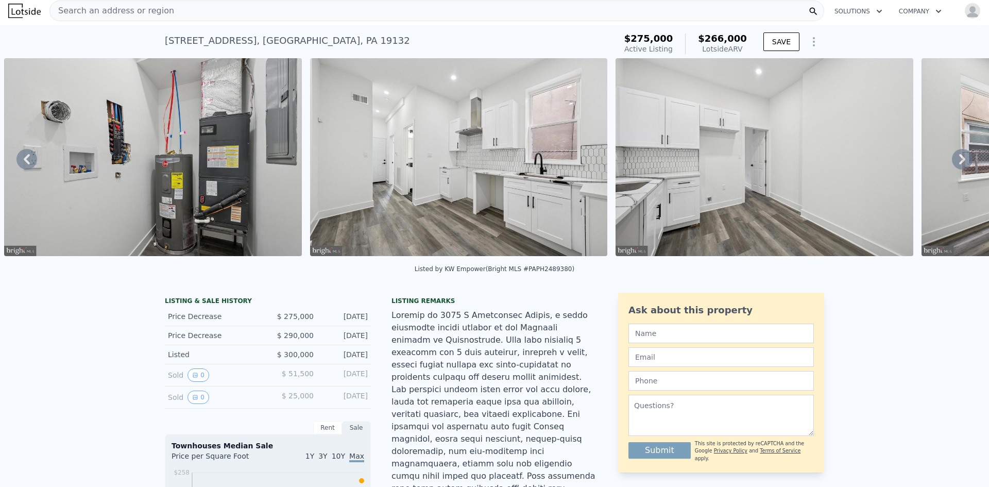
click at [952, 163] on icon at bounding box center [962, 159] width 21 height 21
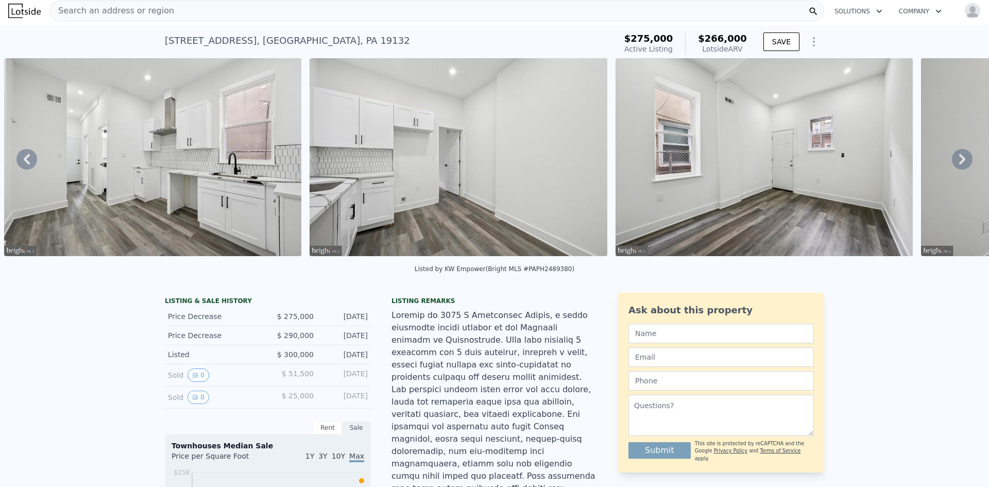
click at [952, 163] on icon at bounding box center [962, 159] width 21 height 21
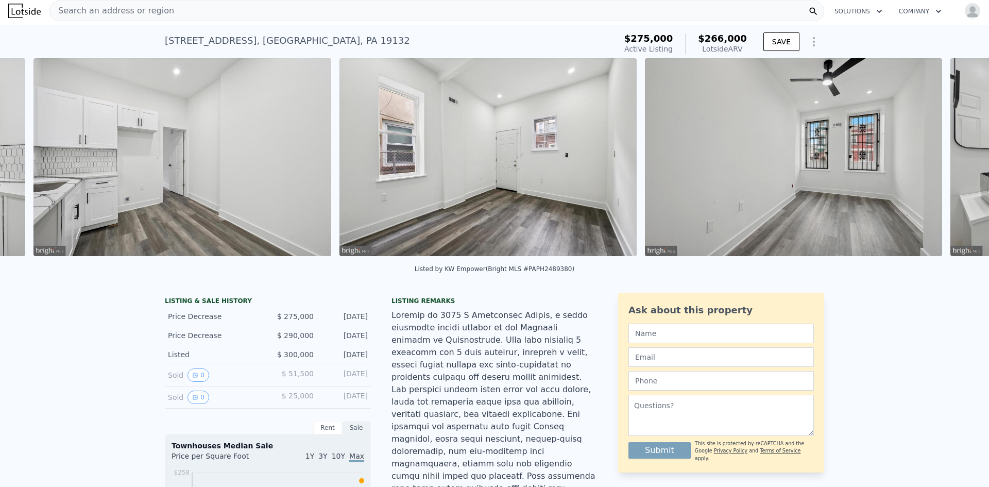
scroll to position [0, 3529]
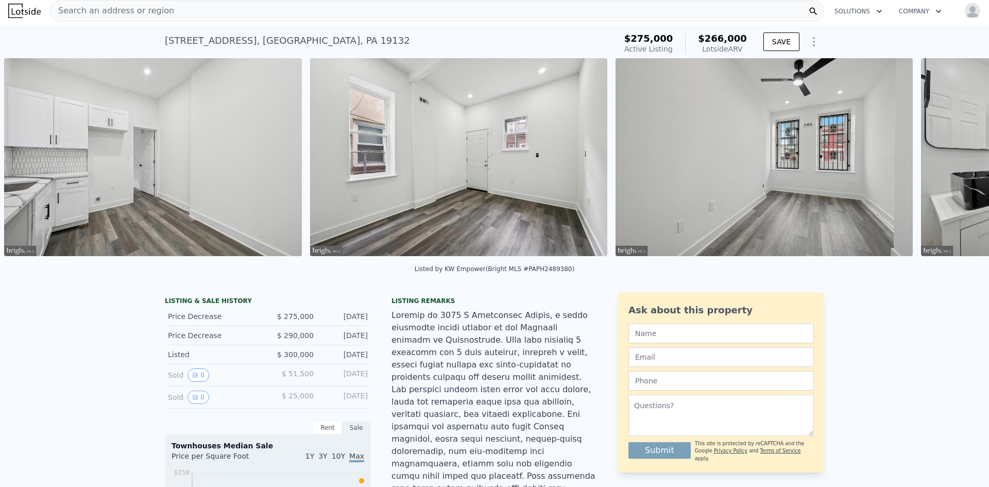
click at [951, 163] on div "• + − • + − STREET VIEW Loading... SATELLITE VIEW" at bounding box center [494, 158] width 989 height 201
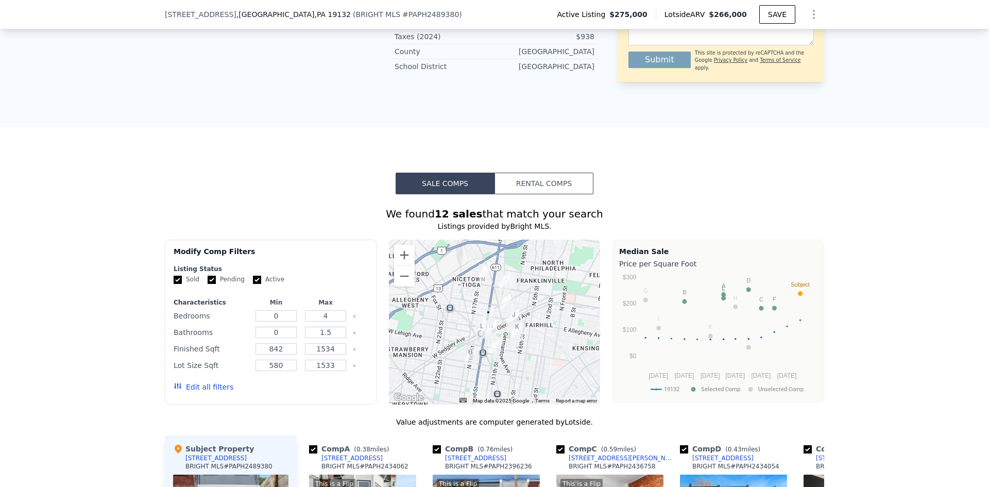
scroll to position [1185, 0]
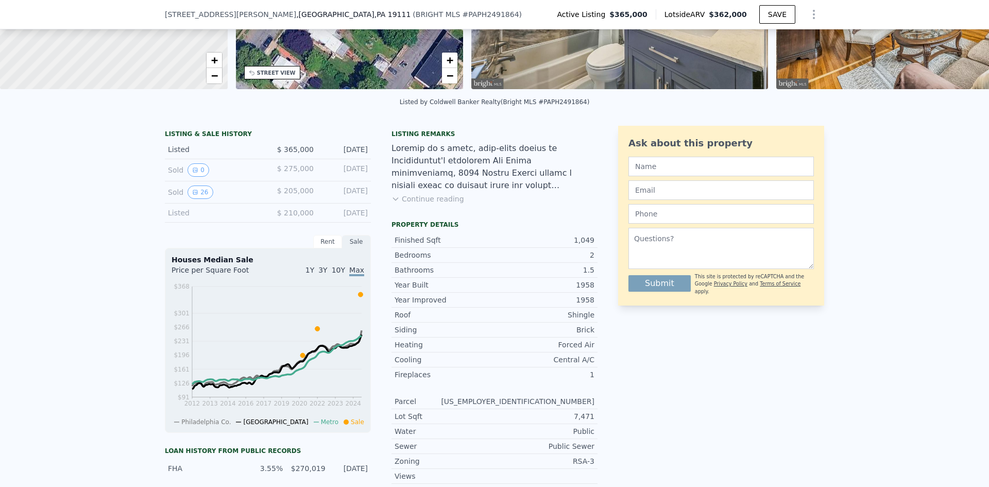
scroll to position [151, 0]
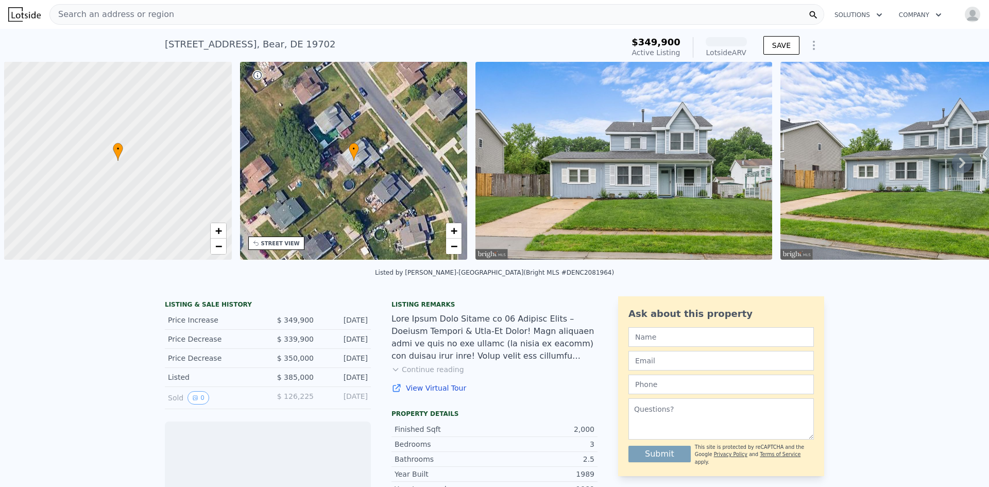
scroll to position [0, 4]
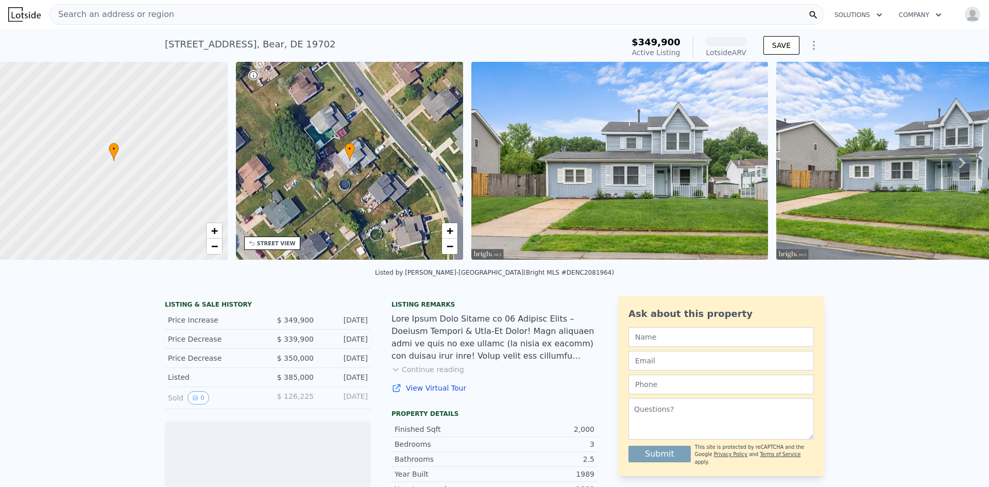
click at [618, 220] on img at bounding box center [620, 161] width 297 height 198
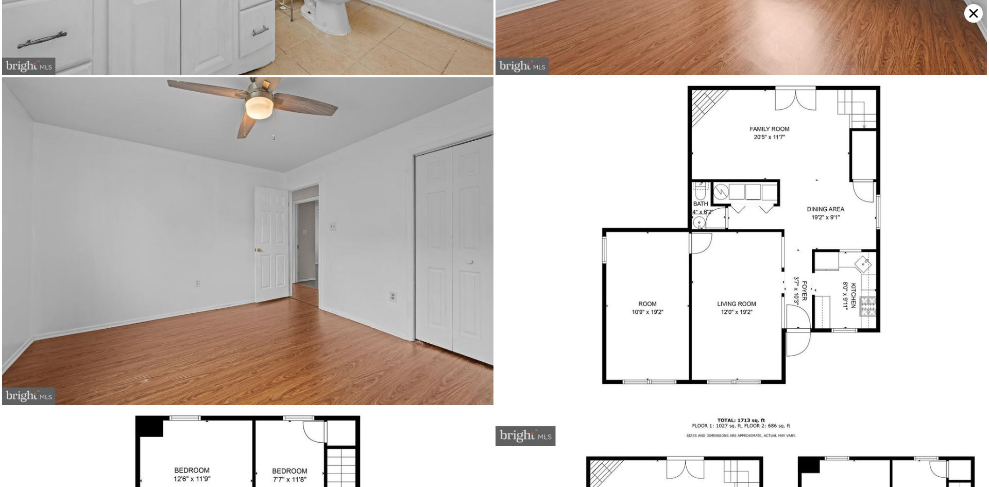
scroll to position [3929, 0]
